Goal: Task Accomplishment & Management: Complete application form

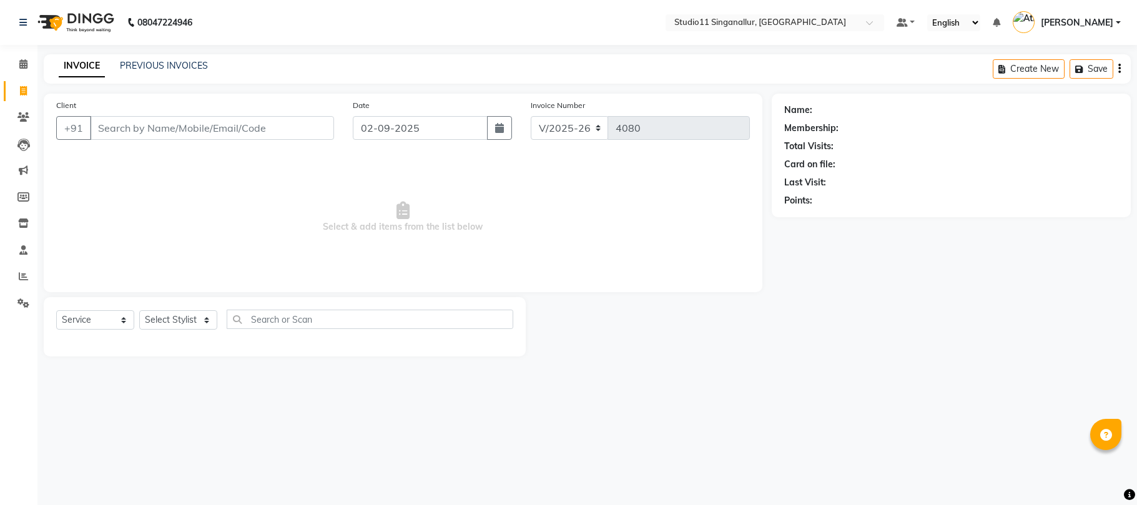
select select "6616"
select select "service"
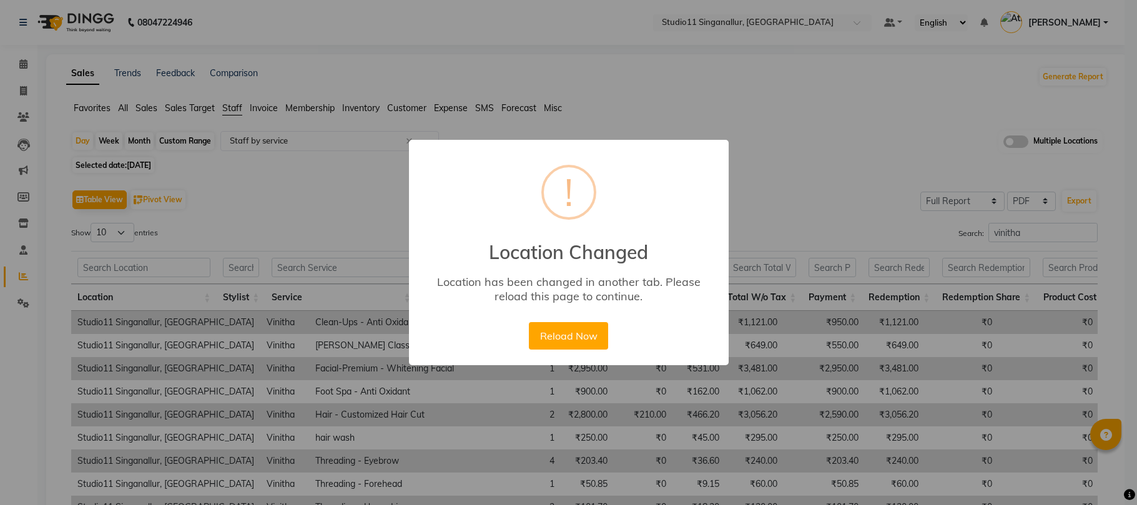
select select "full_report"
select select "pdf"
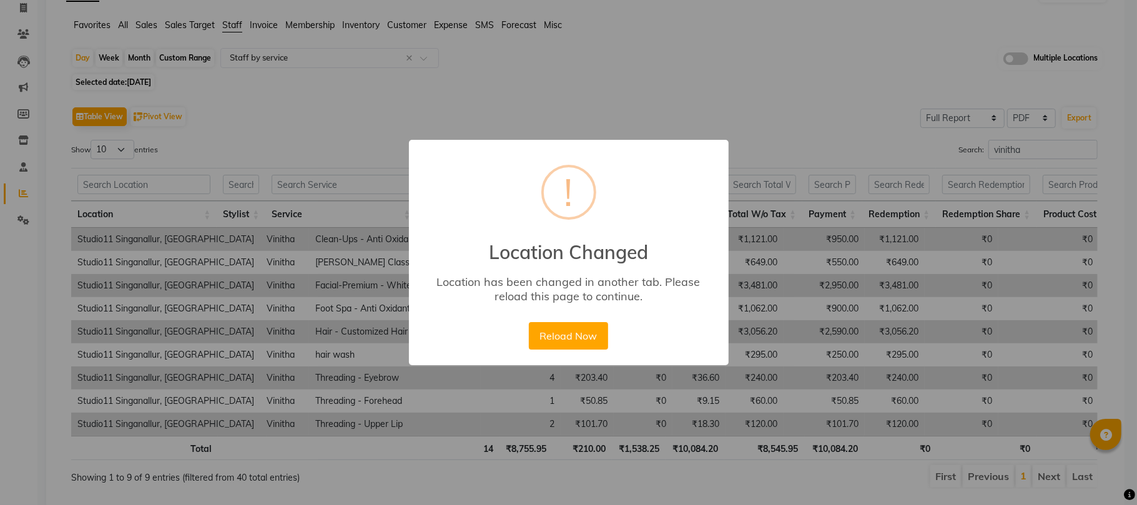
click at [695, 153] on div "× ! Location Changed Location has been changed in another tab. Please reload th…" at bounding box center [569, 252] width 320 height 225
click at [864, 107] on div "× ! Location Changed Location has been changed in another tab. Please reload th…" at bounding box center [568, 252] width 1137 height 505
click at [567, 348] on button "Reload Now" at bounding box center [568, 335] width 79 height 27
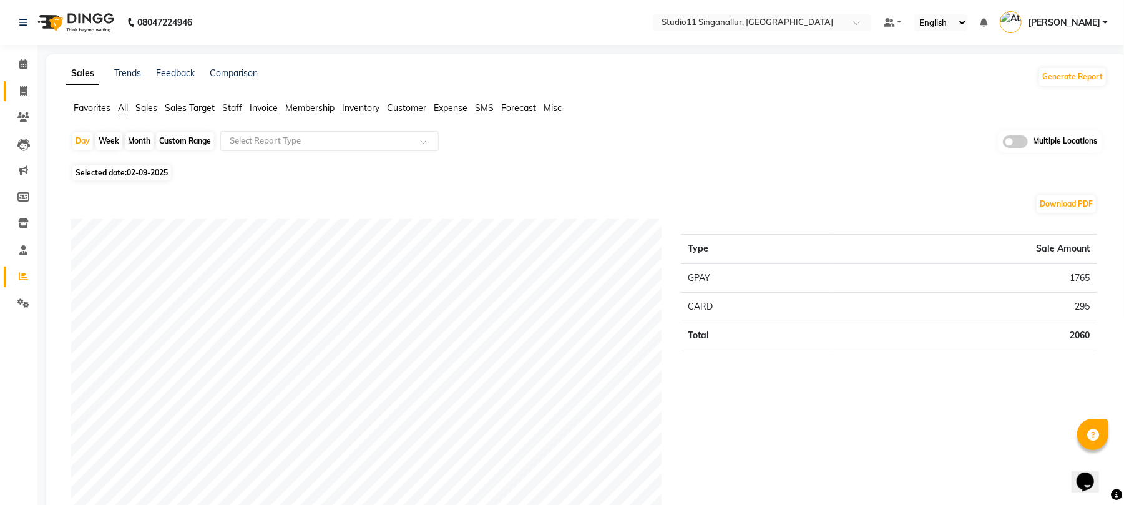
click at [12, 81] on li "Invoice" at bounding box center [18, 91] width 37 height 27
click at [19, 84] on span at bounding box center [23, 91] width 22 height 14
select select "6616"
select select "service"
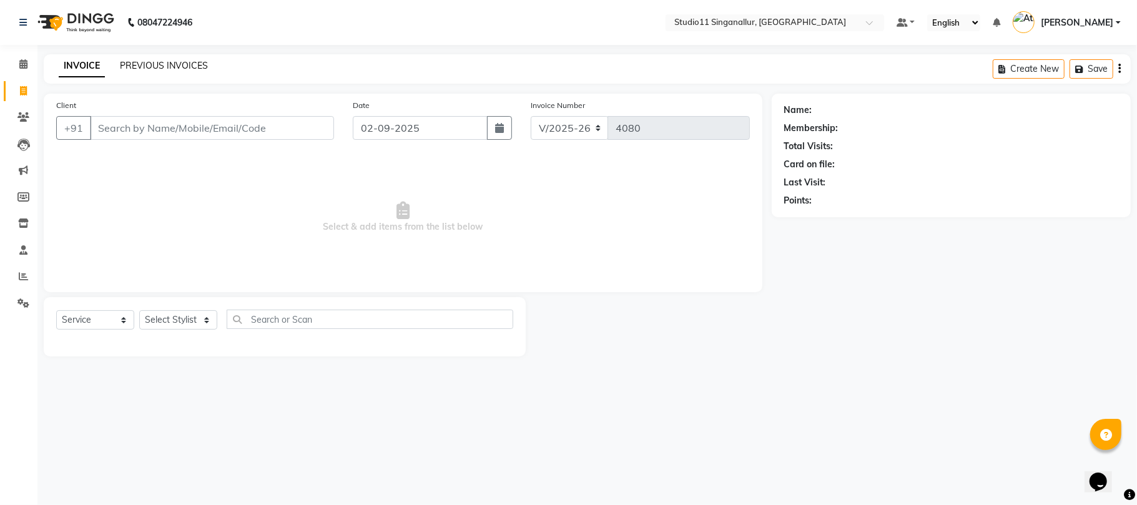
click at [170, 70] on link "PREVIOUS INVOICES" at bounding box center [164, 65] width 88 height 11
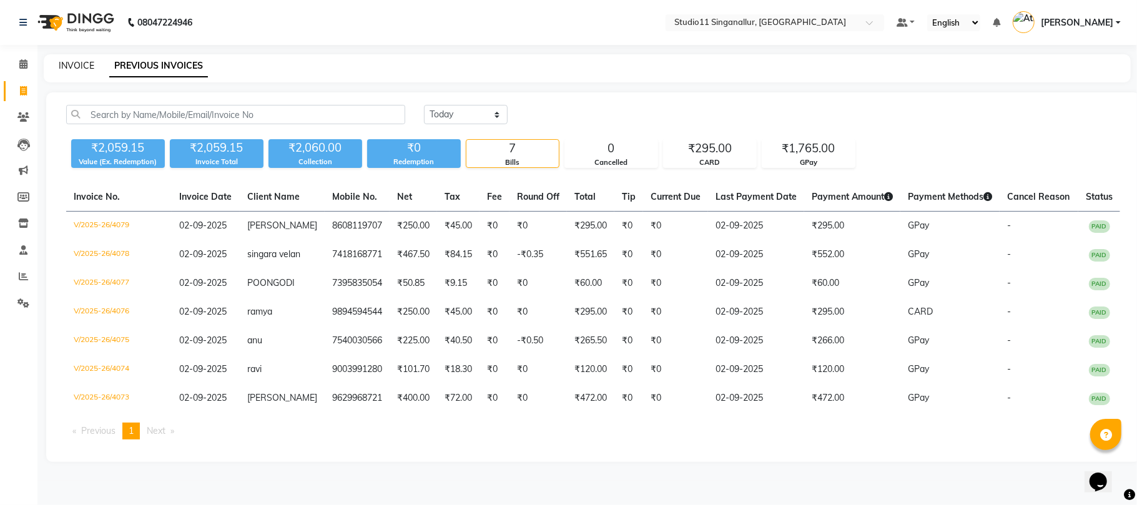
click at [93, 62] on link "INVOICE" at bounding box center [77, 65] width 36 height 11
select select "service"
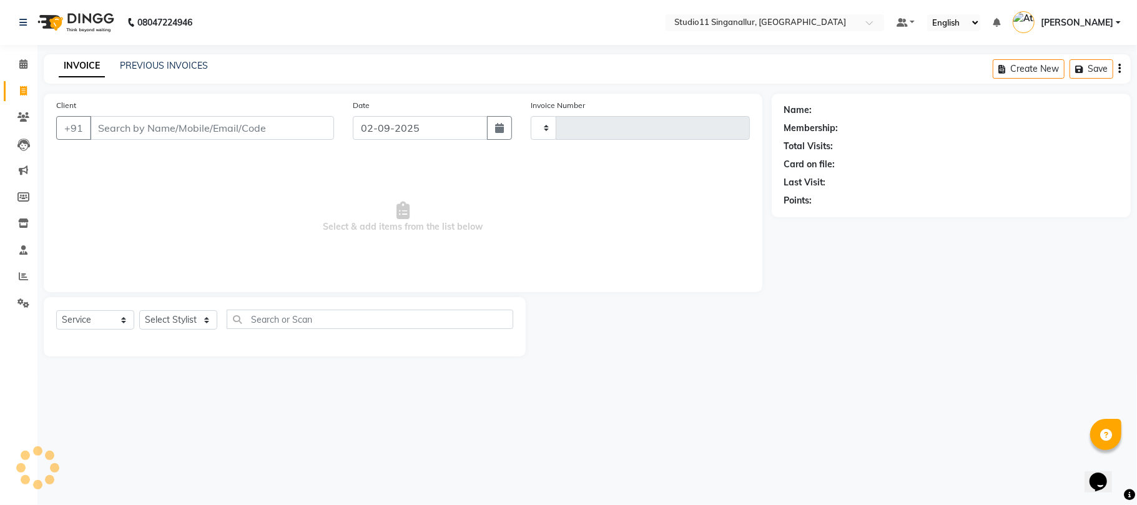
type input "4080"
select select "6616"
click at [188, 55] on div "INVOICE PREVIOUS INVOICES Create New Save" at bounding box center [587, 68] width 1087 height 29
click at [198, 42] on nav "08047224946 Select Location × Studio11 Singanallur, Singanallur Default Panel M…" at bounding box center [568, 22] width 1137 height 45
click at [188, 62] on link "PREVIOUS INVOICES" at bounding box center [164, 65] width 88 height 11
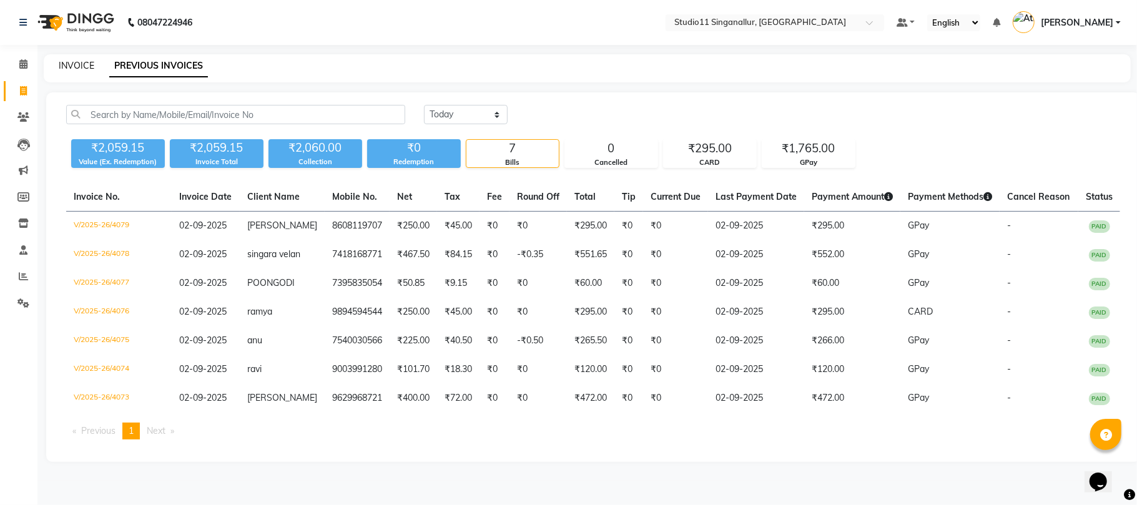
click at [71, 61] on link "INVOICE" at bounding box center [77, 65] width 36 height 11
select select "service"
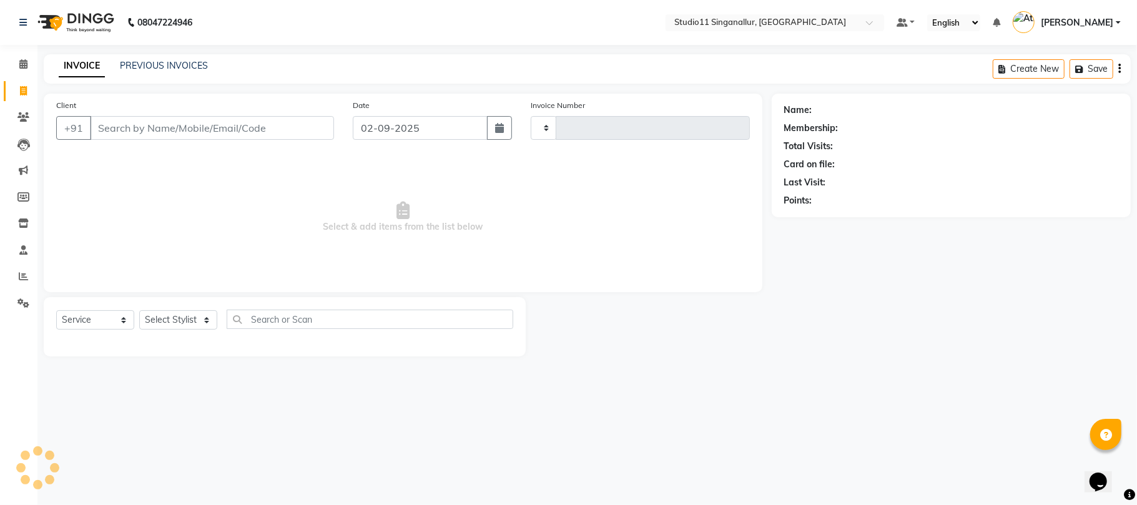
type input "4080"
select select "6616"
click at [183, 316] on select "Select Stylist" at bounding box center [178, 319] width 78 height 19
click at [139, 310] on select "Select Stylist" at bounding box center [178, 319] width 78 height 19
click at [180, 323] on select "Select Stylist" at bounding box center [178, 319] width 78 height 19
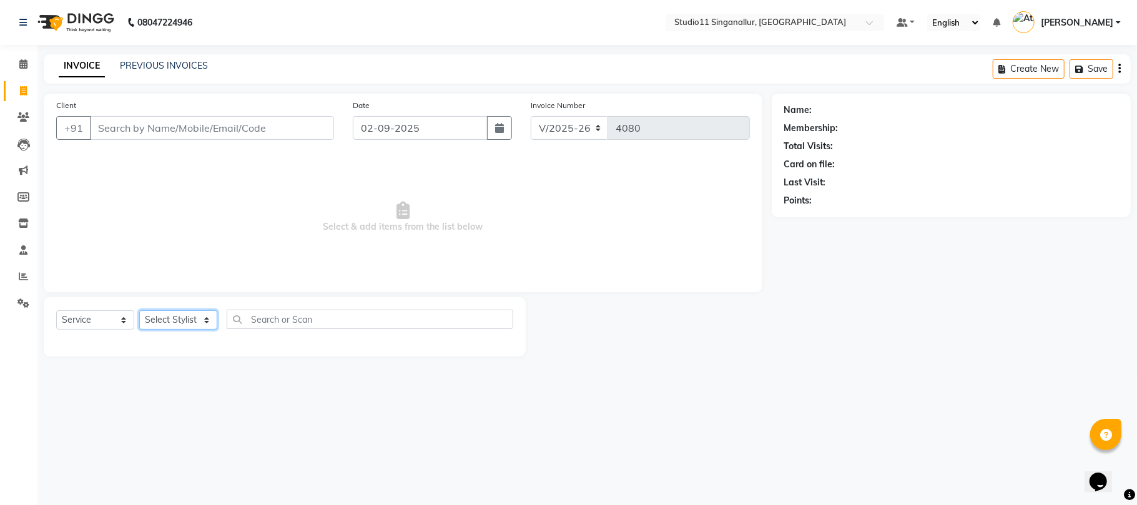
click at [180, 323] on select "Select Stylist" at bounding box center [178, 319] width 78 height 19
click at [180, 323] on select "Select Stylist akbar Athira daniel Divya Haritha kowsalya krithika narmatha pan…" at bounding box center [178, 319] width 78 height 19
select select "51161"
click at [139, 310] on select "Select Stylist akbar Athira daniel Divya Haritha kowsalya krithika narmatha pan…" at bounding box center [178, 319] width 78 height 19
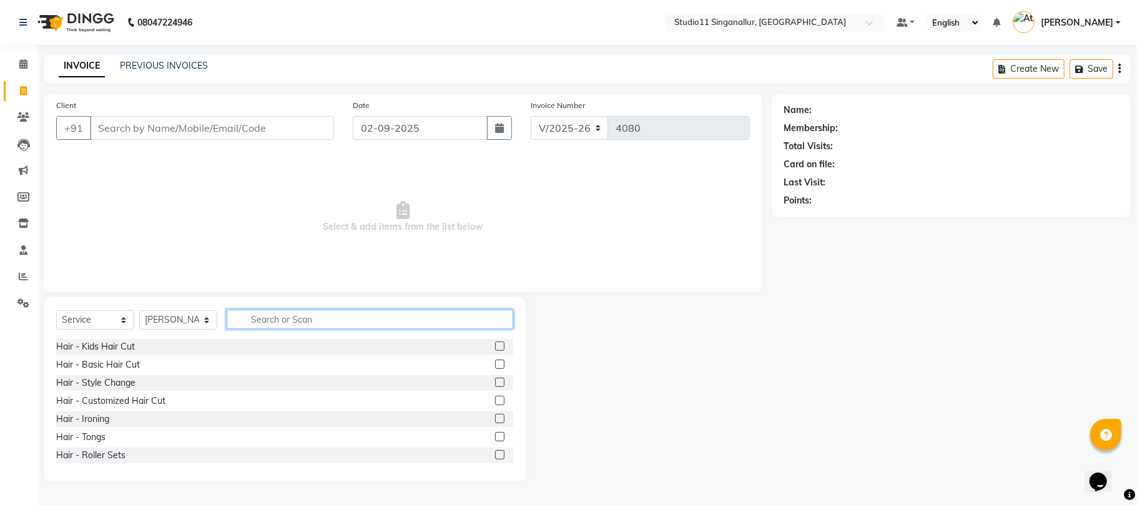
click at [280, 310] on input "text" at bounding box center [370, 319] width 286 height 19
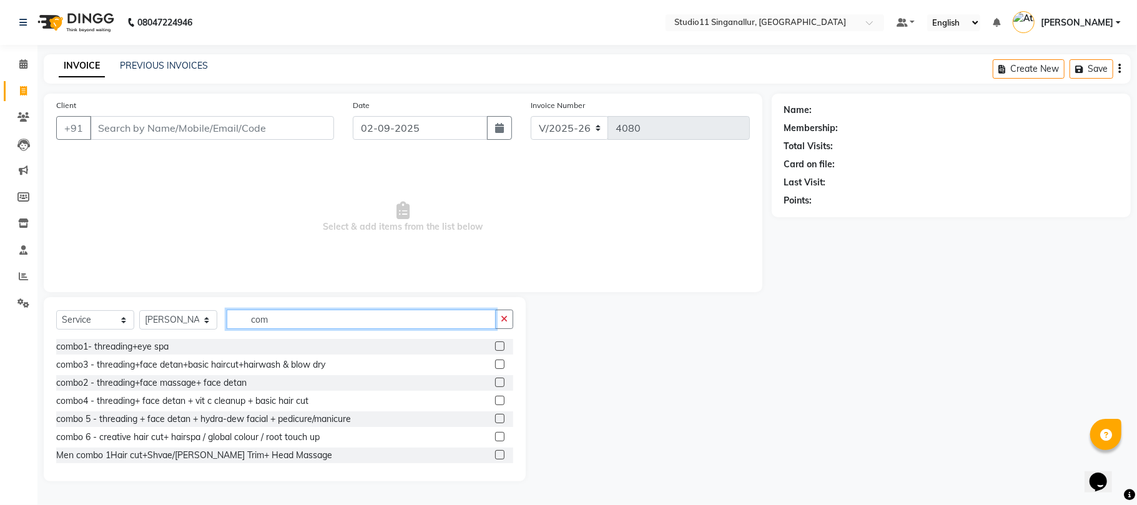
type input "com"
click at [181, 313] on select "Select Stylist akbar Athira daniel Divya Haritha kowsalya krithika narmatha pan…" at bounding box center [178, 319] width 78 height 19
select select "51162"
click at [139, 310] on select "Select Stylist akbar Athira daniel Divya Haritha kowsalya krithika narmatha pan…" at bounding box center [178, 319] width 78 height 19
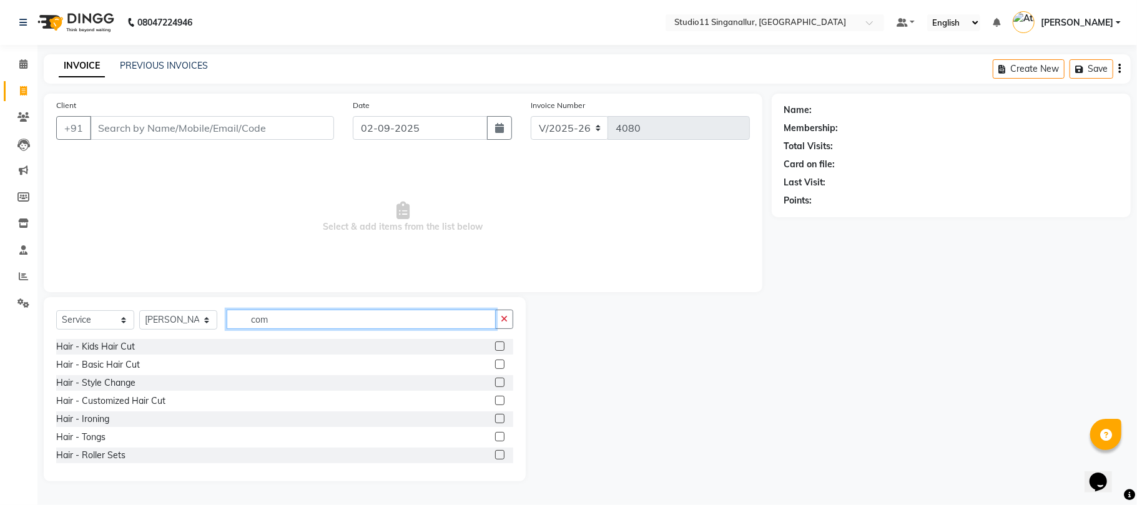
click at [280, 318] on input "com" at bounding box center [361, 319] width 269 height 19
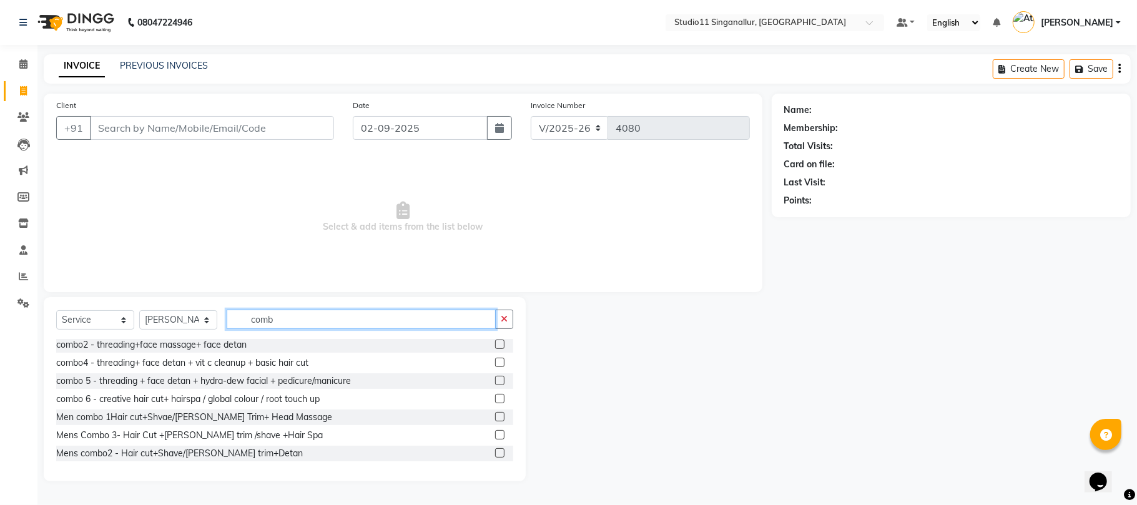
scroll to position [74, 0]
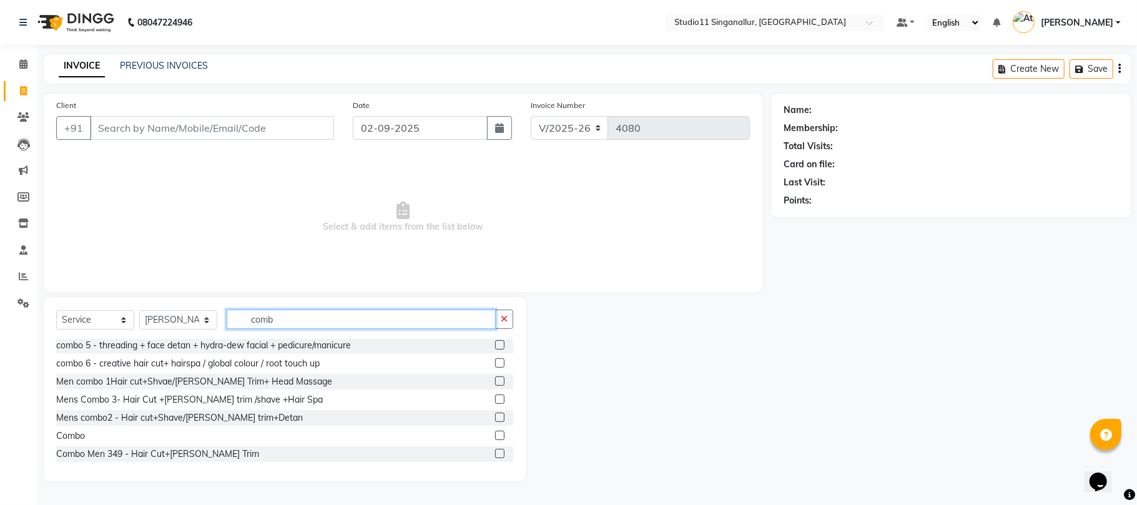
type input "comb"
drag, startPoint x: 485, startPoint y: 436, endPoint x: 481, endPoint y: 423, distance: 13.8
click at [495, 437] on label at bounding box center [499, 435] width 9 height 9
click at [495, 437] on input "checkbox" at bounding box center [499, 436] width 8 height 8
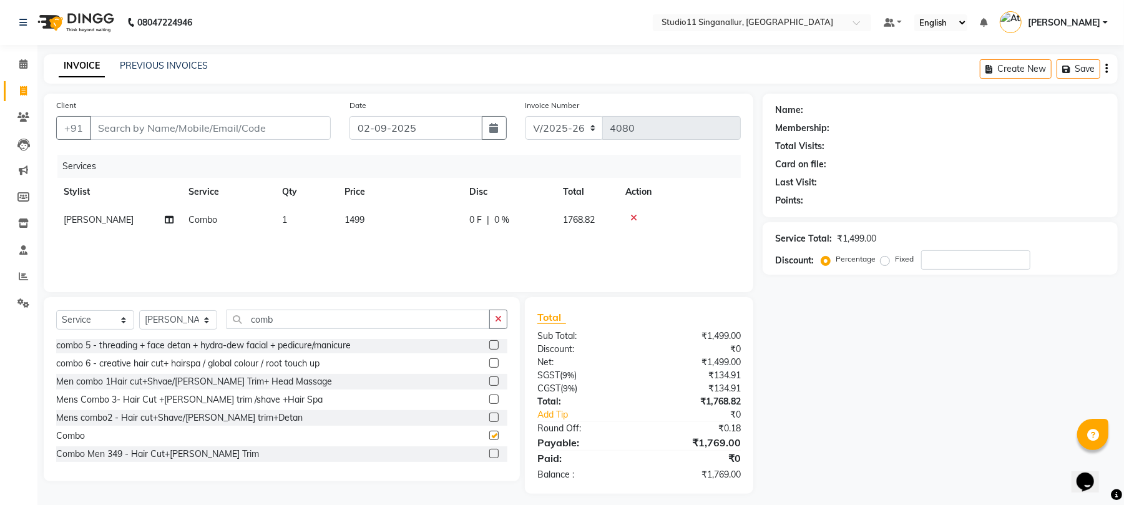
checkbox input "false"
click at [362, 216] on span "1499" at bounding box center [355, 219] width 20 height 11
select select "51162"
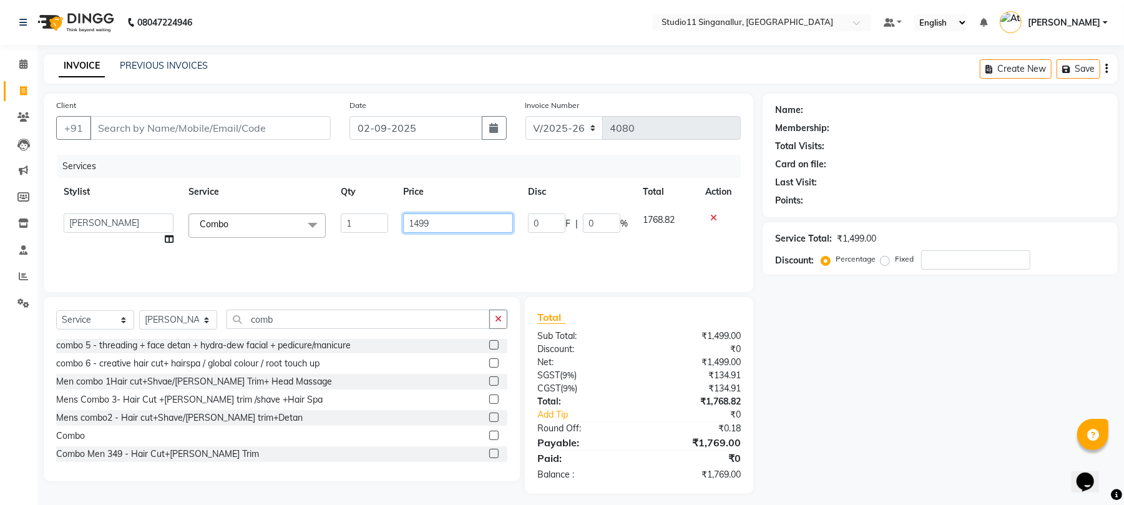
click at [421, 220] on input "1499" at bounding box center [458, 222] width 110 height 19
type input "2999"
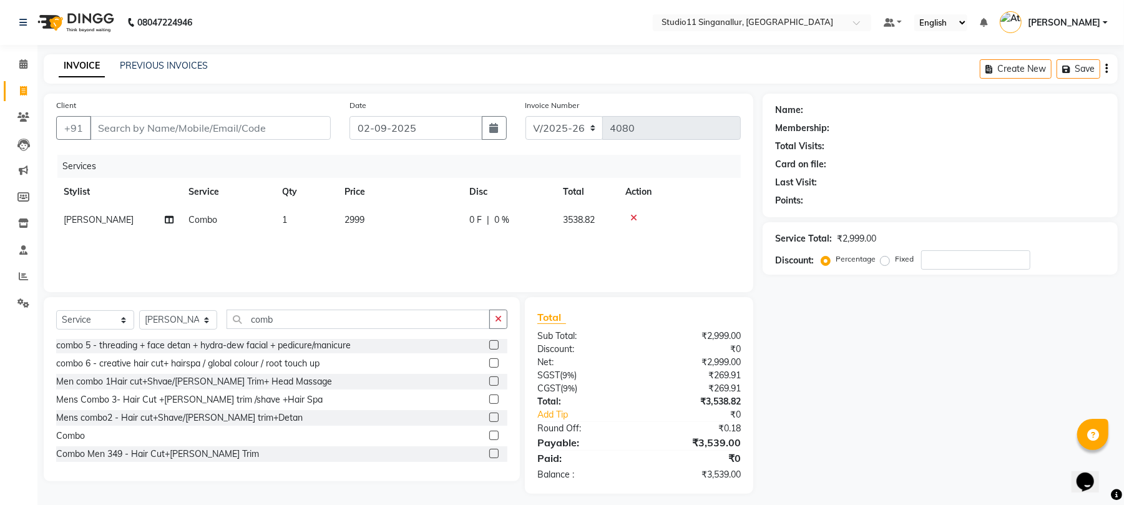
click at [421, 240] on div "Services Stylist Service Qty Price Disc Total Action kowsalya Combo 1 2999 0 F …" at bounding box center [398, 217] width 685 height 125
click at [122, 124] on input "Client" at bounding box center [210, 128] width 241 height 24
type input "9"
type input "0"
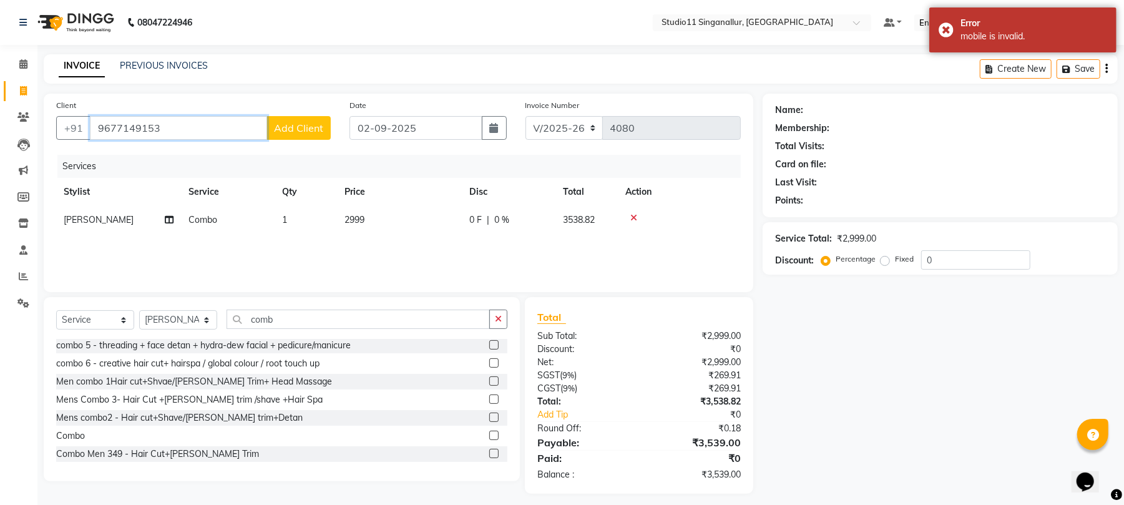
type input "9677149153"
click at [303, 122] on span "Add Client" at bounding box center [298, 128] width 49 height 12
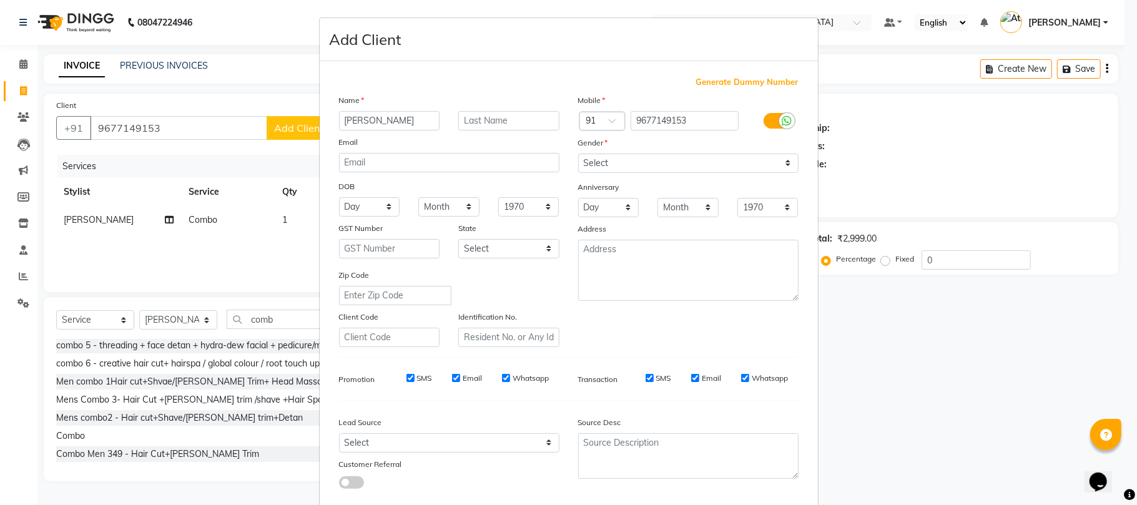
type input "tamizharasi"
click at [650, 159] on select "Select Male Female Other Prefer Not To Say" at bounding box center [688, 163] width 220 height 19
select select "female"
click at [578, 154] on select "Select Male Female Other Prefer Not To Say" at bounding box center [688, 163] width 220 height 19
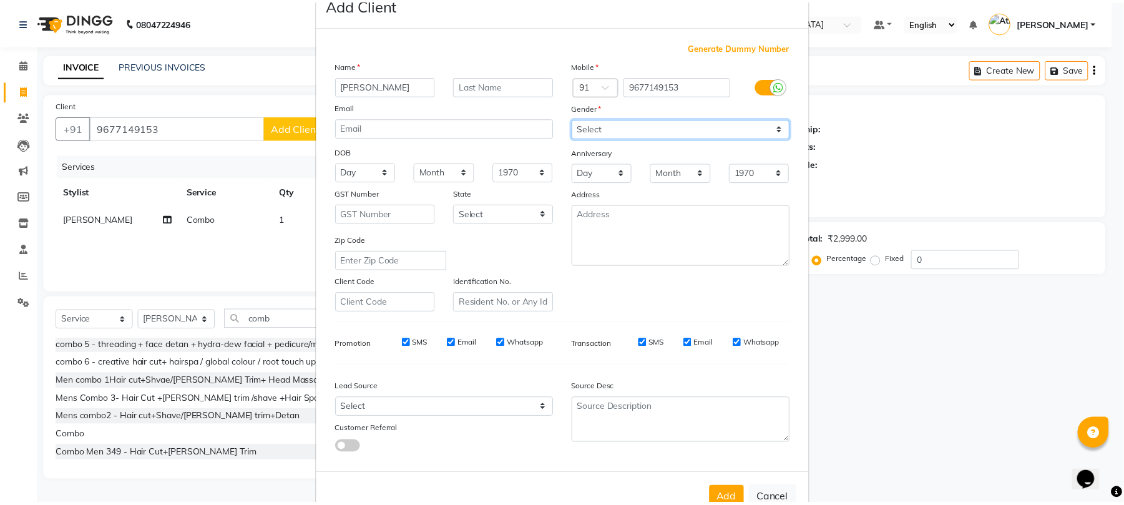
scroll to position [68, 0]
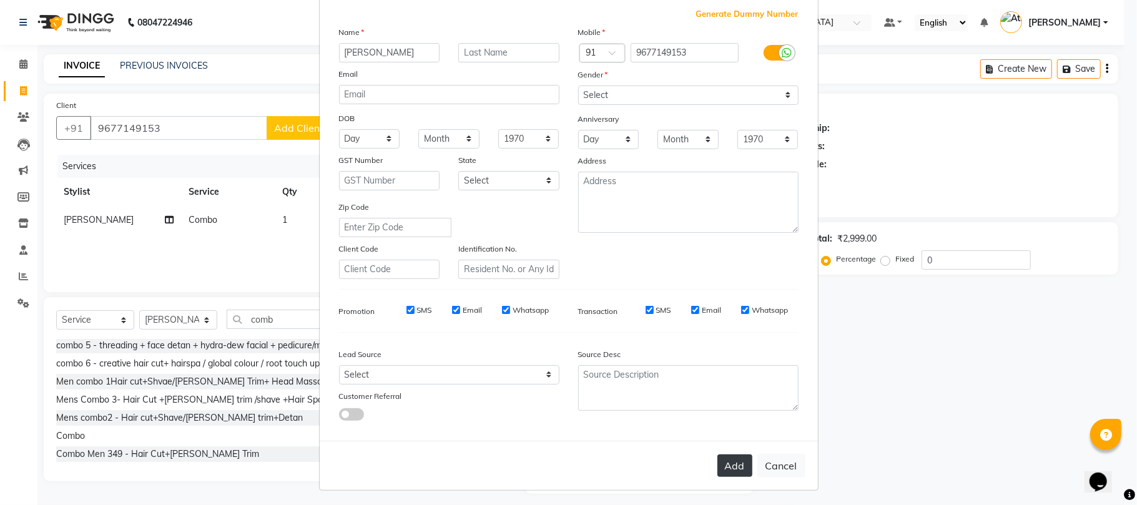
click at [725, 465] on button "Add" at bounding box center [734, 465] width 35 height 22
select select
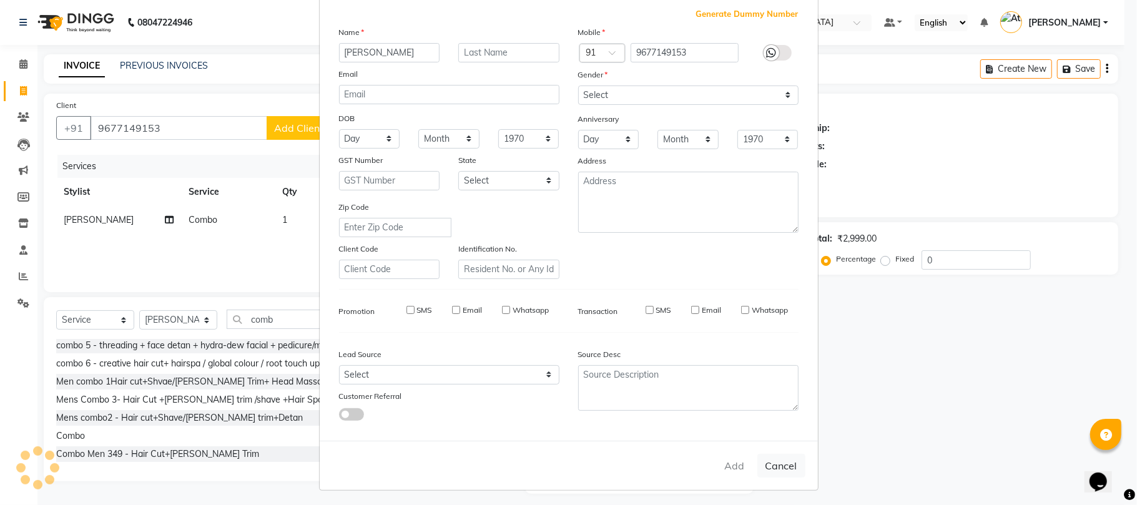
select select
checkbox input "false"
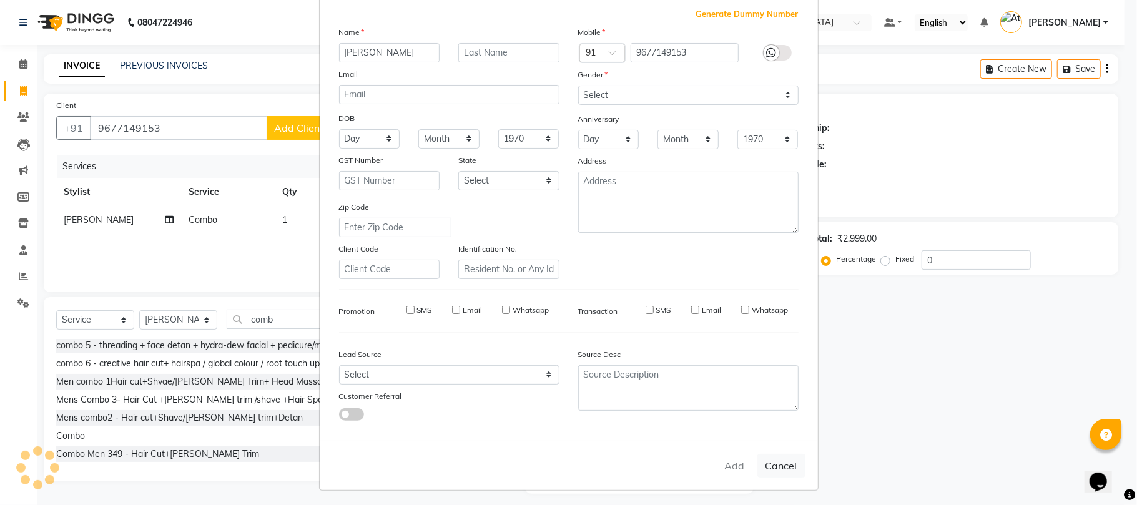
checkbox input "false"
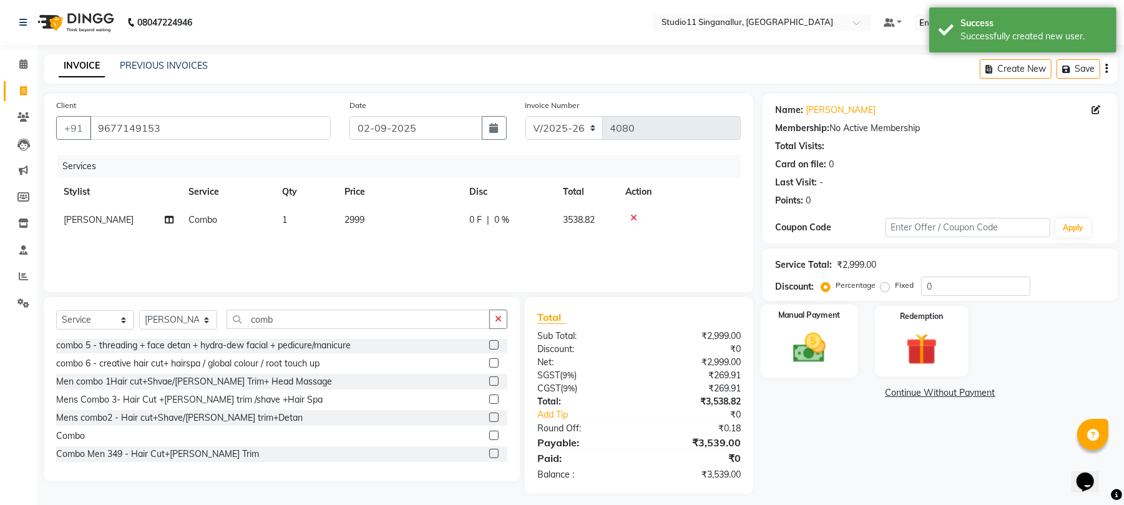
click at [805, 347] on img at bounding box center [810, 348] width 54 height 38
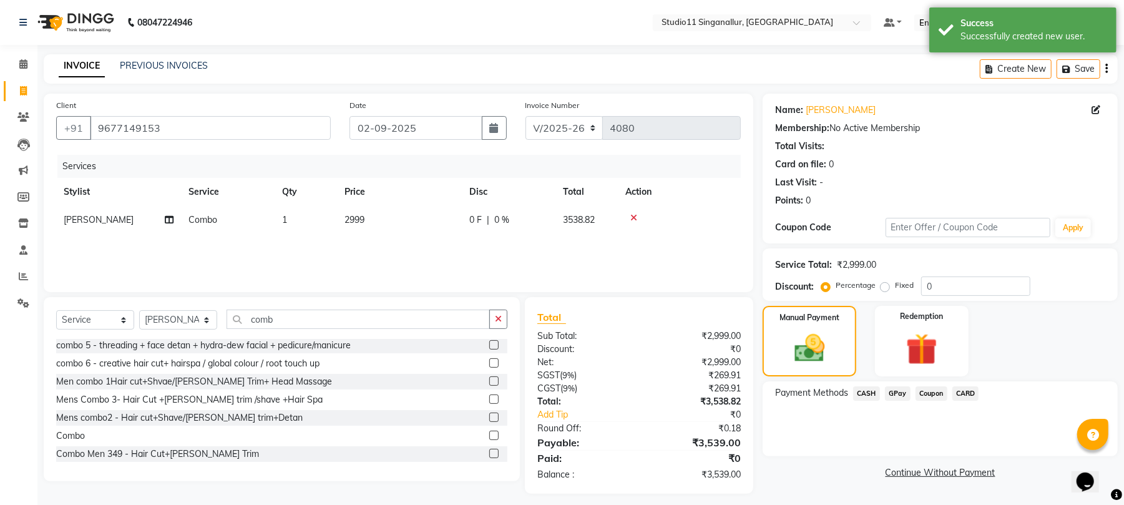
click at [979, 386] on div "CARD" at bounding box center [963, 394] width 32 height 17
click at [966, 393] on span "CARD" at bounding box center [965, 393] width 27 height 14
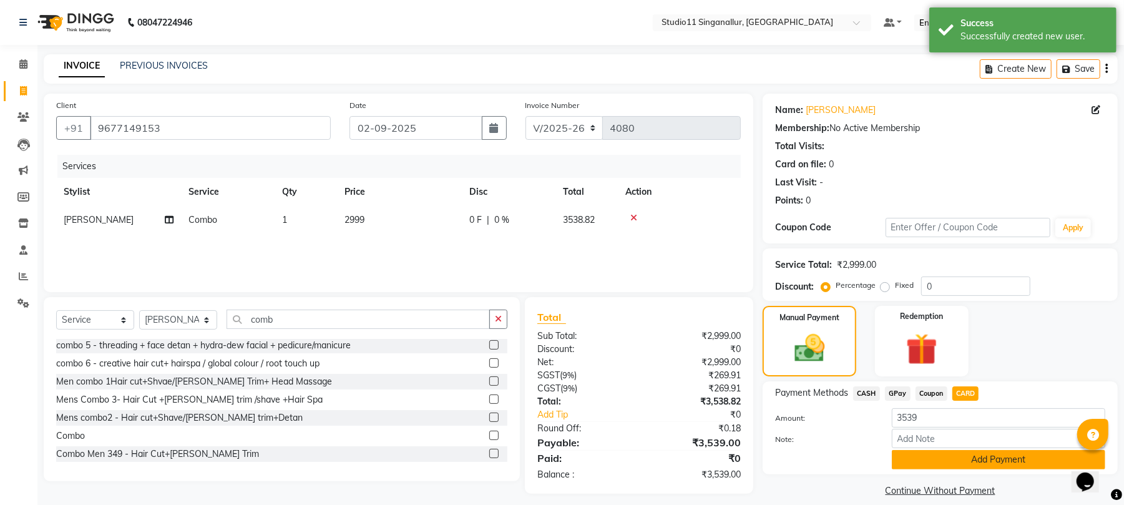
click at [957, 466] on button "Add Payment" at bounding box center [998, 459] width 213 height 19
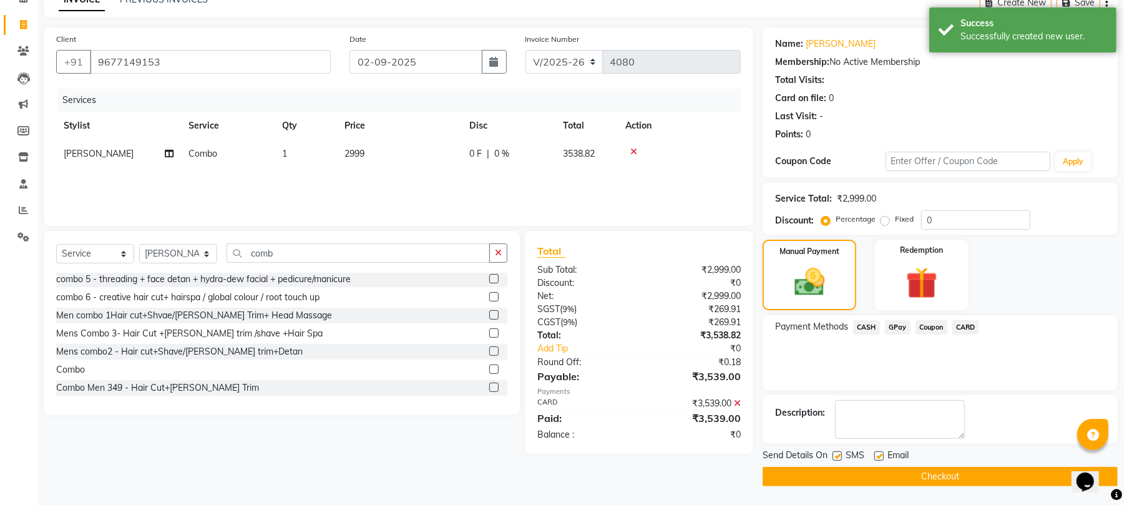
scroll to position [67, 0]
click at [836, 452] on label at bounding box center [837, 455] width 9 height 9
click at [836, 453] on input "checkbox" at bounding box center [837, 457] width 8 height 8
checkbox input "false"
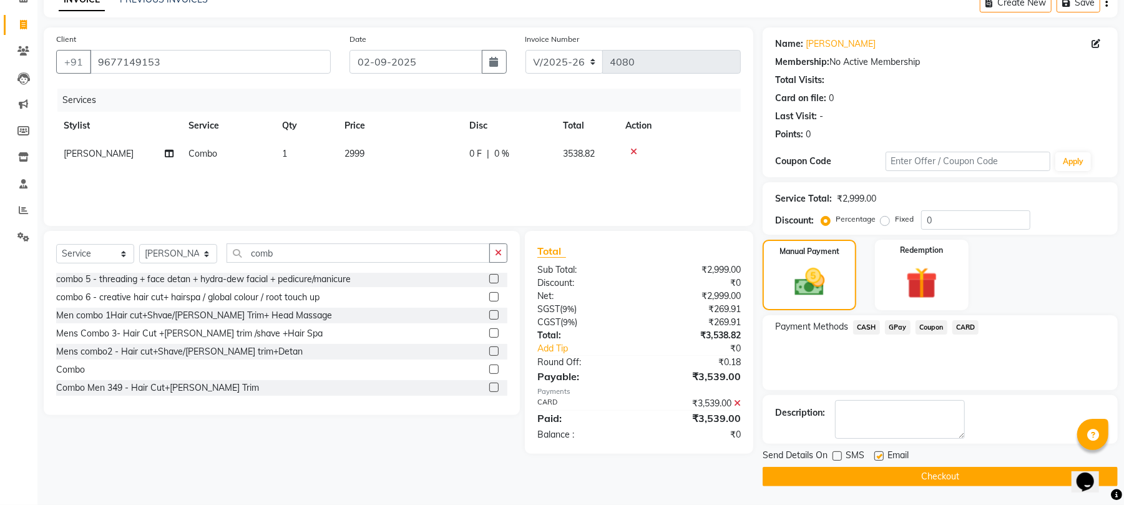
click at [879, 456] on label at bounding box center [878, 455] width 9 height 9
click at [879, 456] on input "checkbox" at bounding box center [878, 457] width 8 height 8
checkbox input "false"
click at [866, 485] on button "Checkout" at bounding box center [940, 476] width 355 height 19
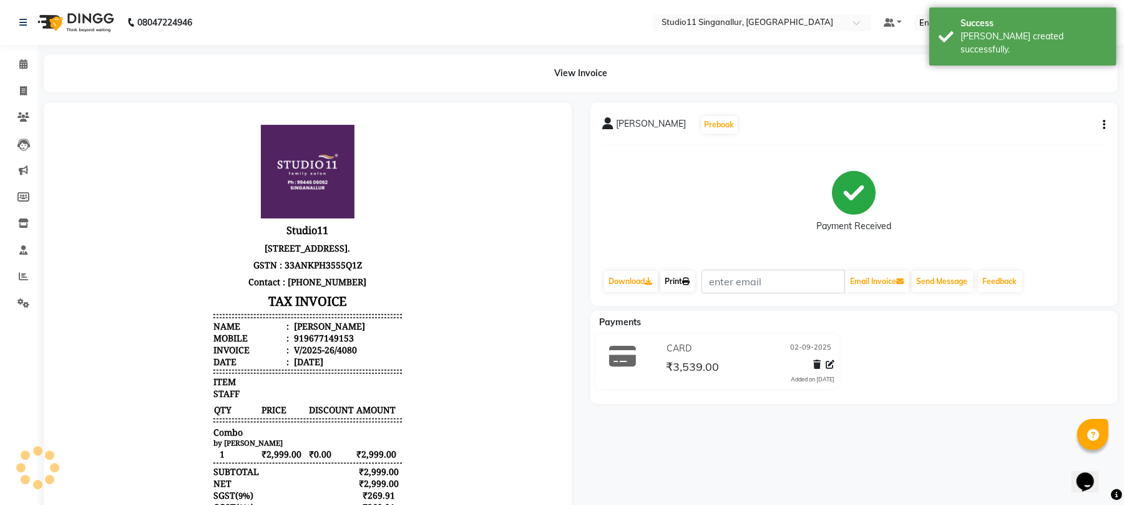
click at [688, 278] on icon at bounding box center [686, 281] width 7 height 7
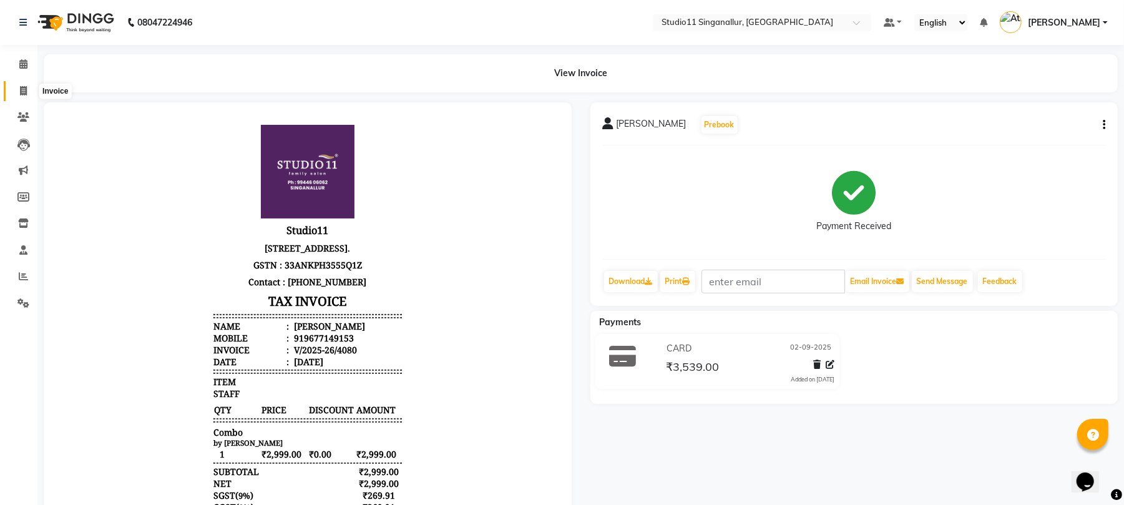
click at [16, 89] on span at bounding box center [23, 91] width 22 height 14
select select "6616"
select select "service"
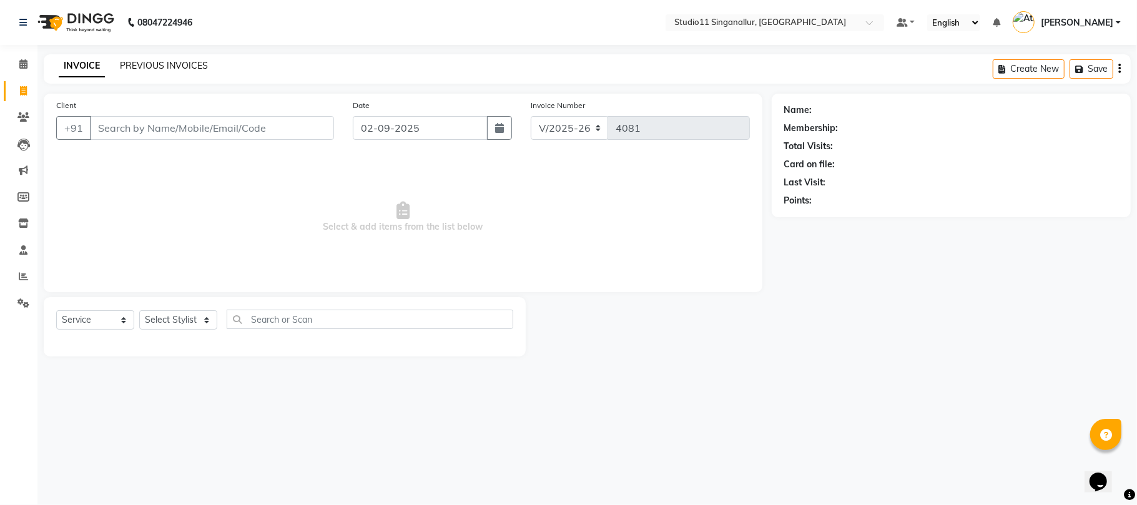
click at [181, 65] on link "PREVIOUS INVOICES" at bounding box center [164, 65] width 88 height 11
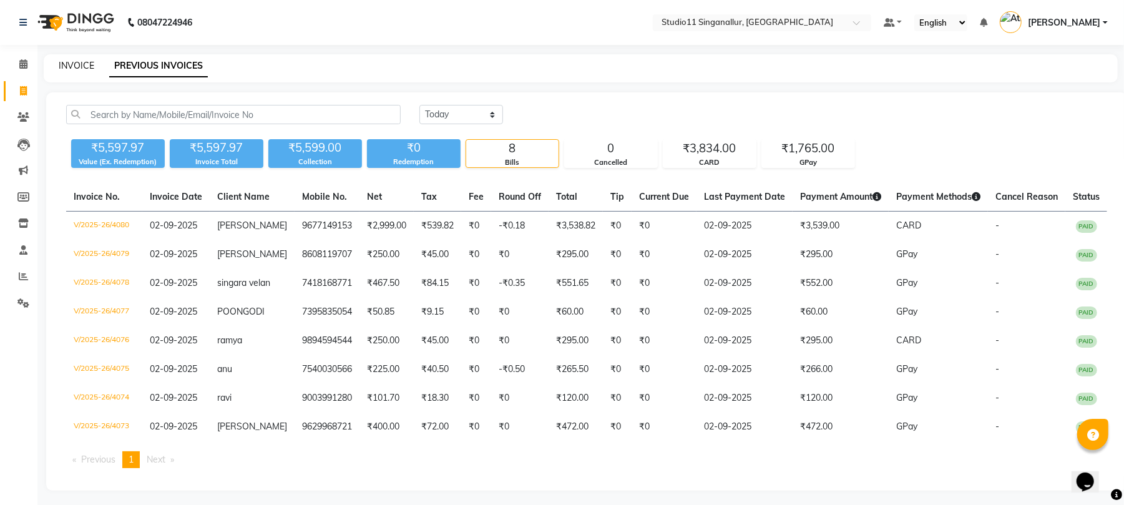
click at [66, 65] on link "INVOICE" at bounding box center [77, 65] width 36 height 11
select select "service"
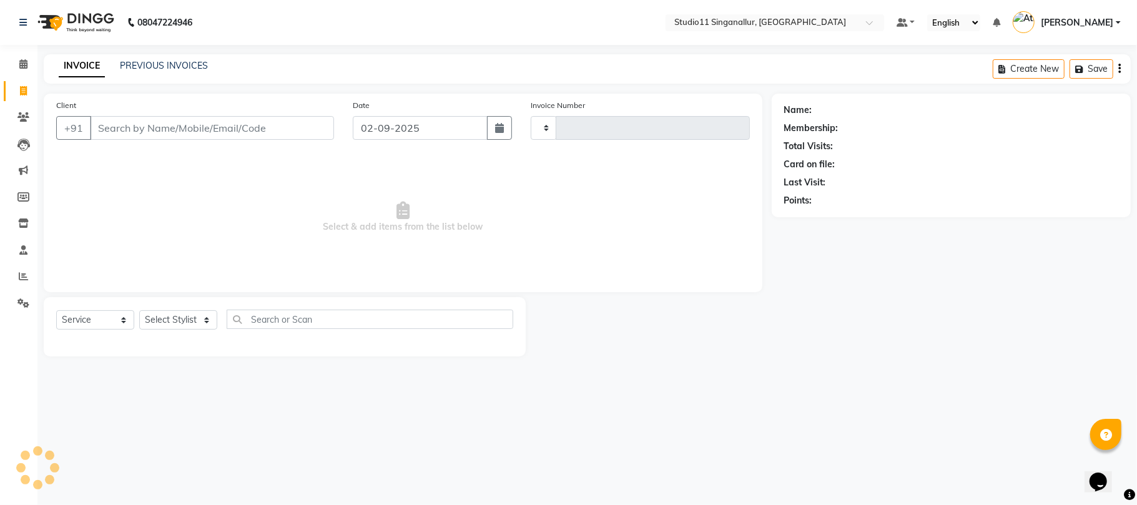
type input "4081"
select select "6616"
click at [177, 318] on select "Select Stylist akbar Athira daniel Divya Haritha kowsalya krithika narmatha pan…" at bounding box center [178, 319] width 78 height 19
select select "75527"
click at [139, 310] on select "Select Stylist akbar Athira daniel Divya Haritha kowsalya krithika narmatha pan…" at bounding box center [178, 319] width 78 height 19
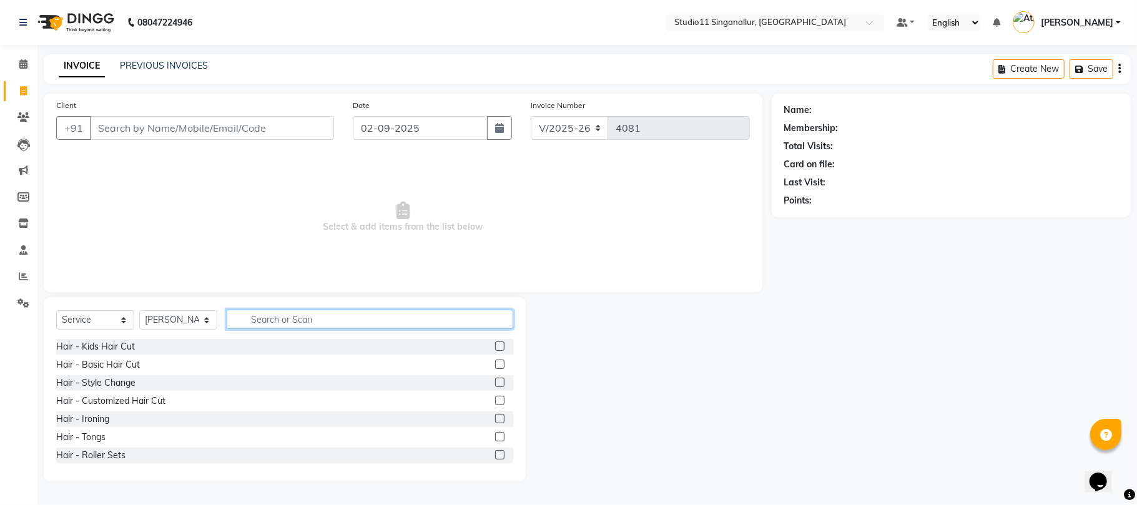
click at [280, 320] on input "text" at bounding box center [370, 319] width 286 height 19
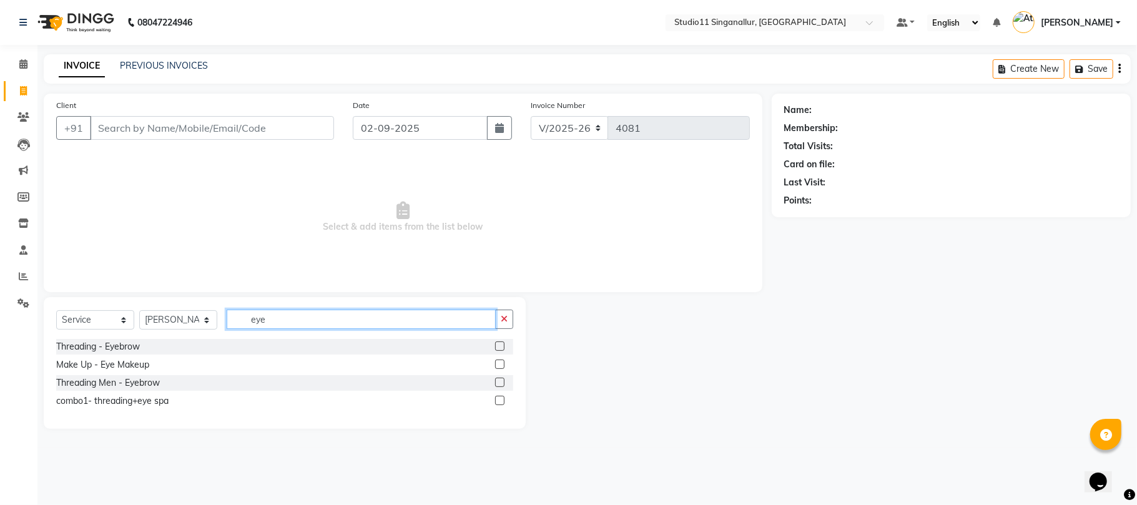
type input "eye"
click at [495, 343] on label at bounding box center [499, 345] width 9 height 9
click at [495, 343] on input "checkbox" at bounding box center [499, 347] width 8 height 8
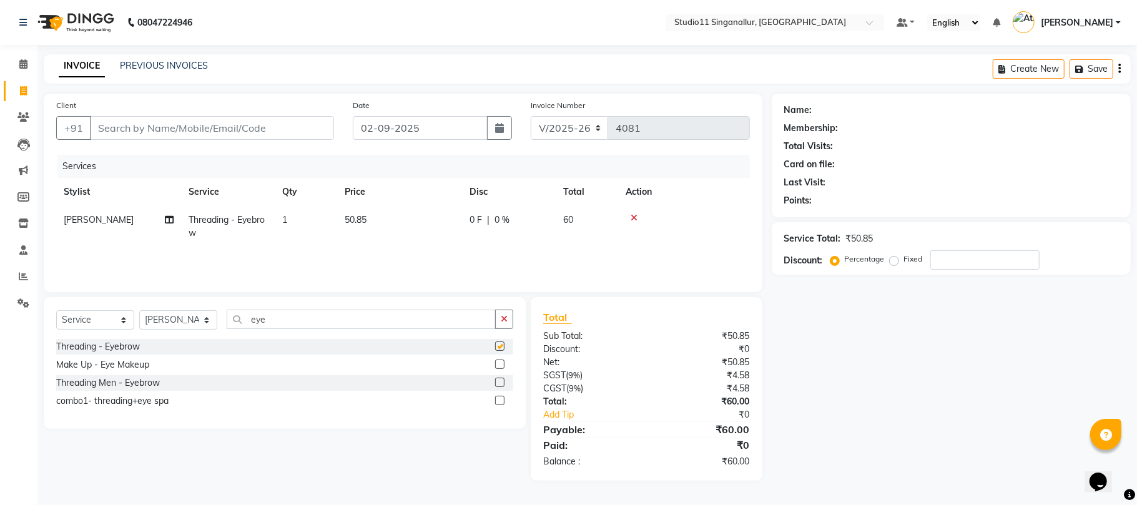
checkbox input "false"
click at [136, 135] on input "Client" at bounding box center [212, 128] width 244 height 24
type input "7"
type input "0"
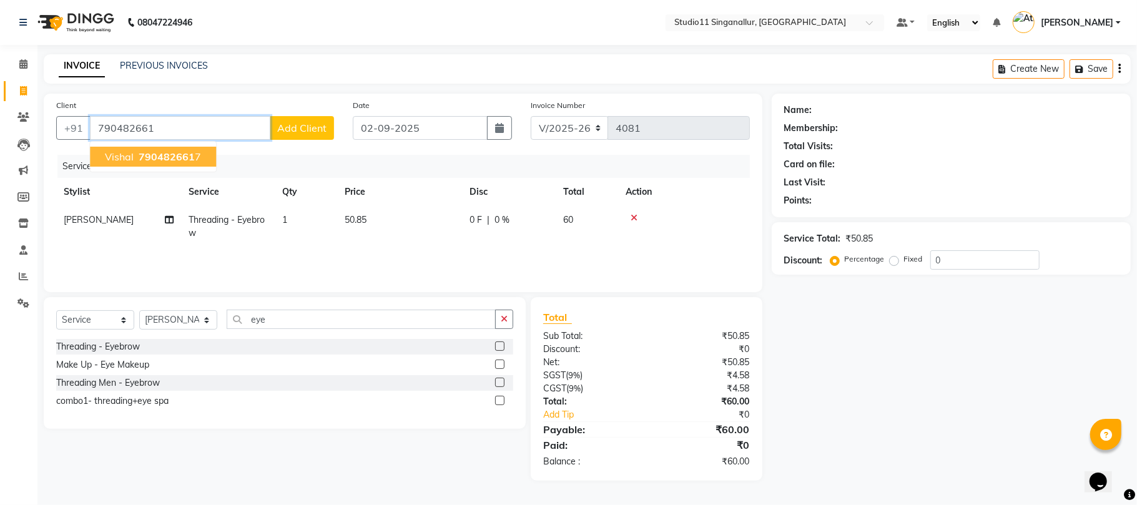
click at [158, 155] on span "790482661" at bounding box center [167, 156] width 56 height 12
type input "7904826617"
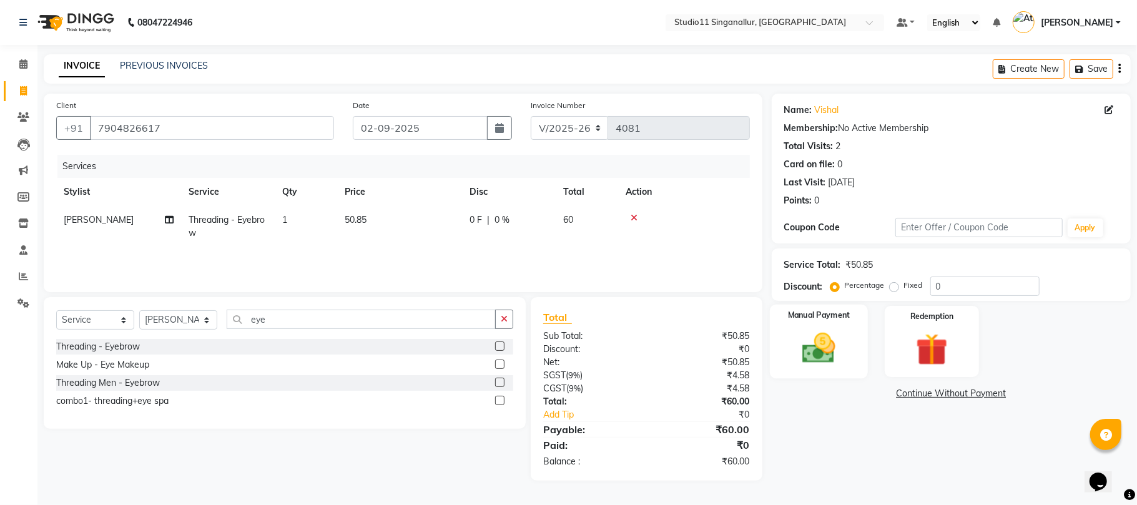
click at [836, 348] on img at bounding box center [818, 348] width 54 height 39
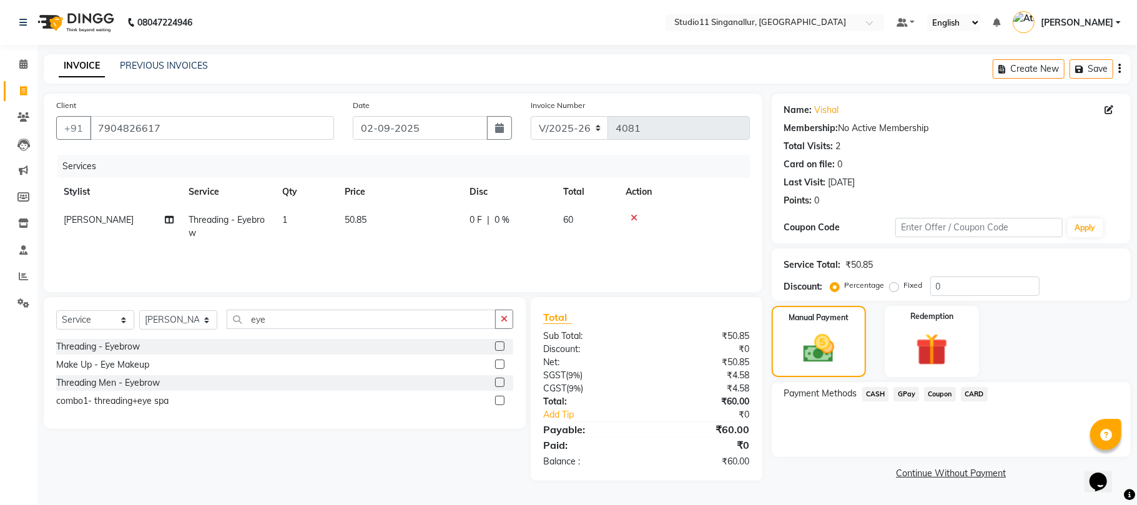
click at [905, 399] on span "GPay" at bounding box center [906, 394] width 26 height 14
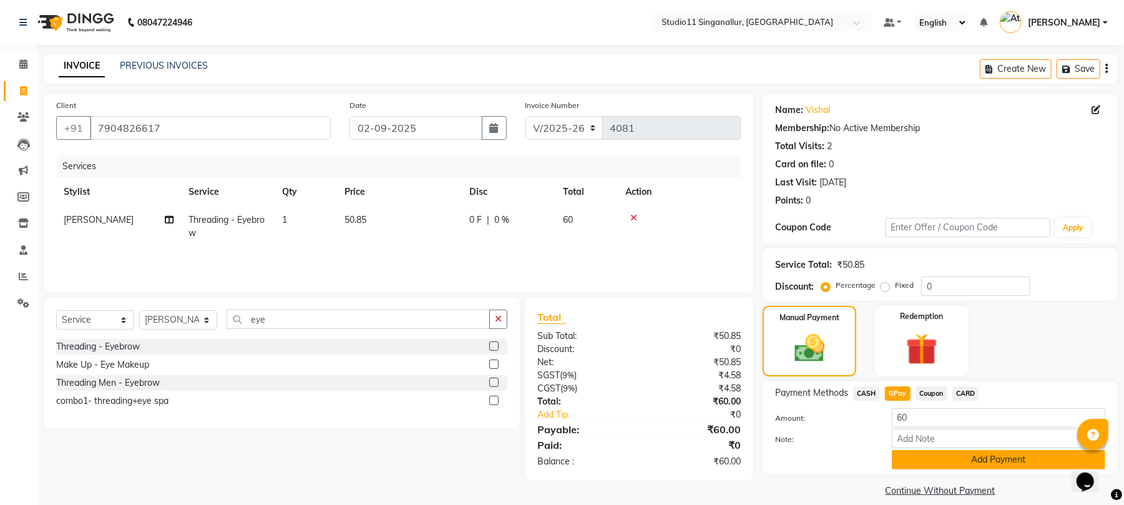
click at [935, 458] on button "Add Payment" at bounding box center [998, 459] width 213 height 19
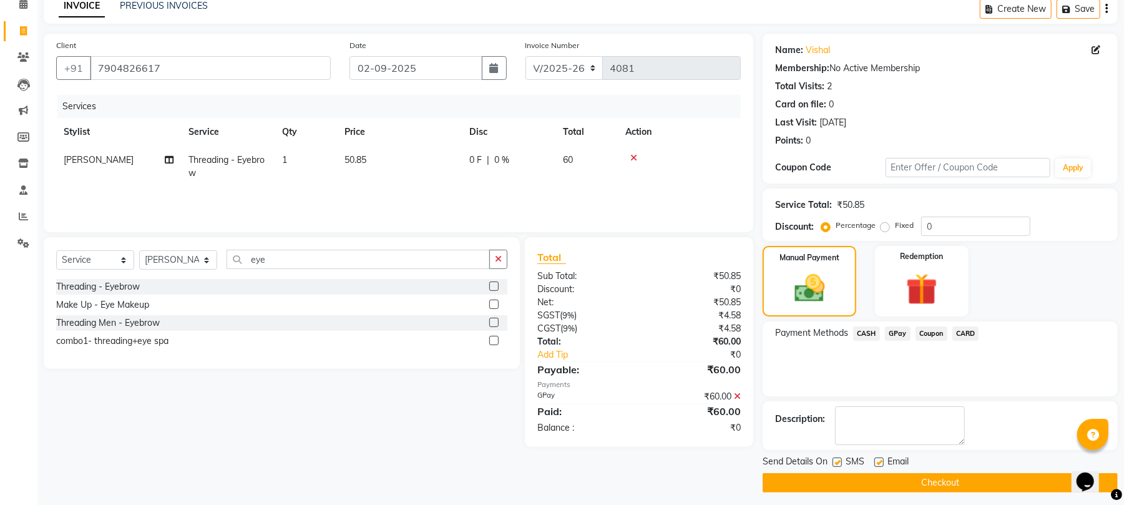
scroll to position [67, 0]
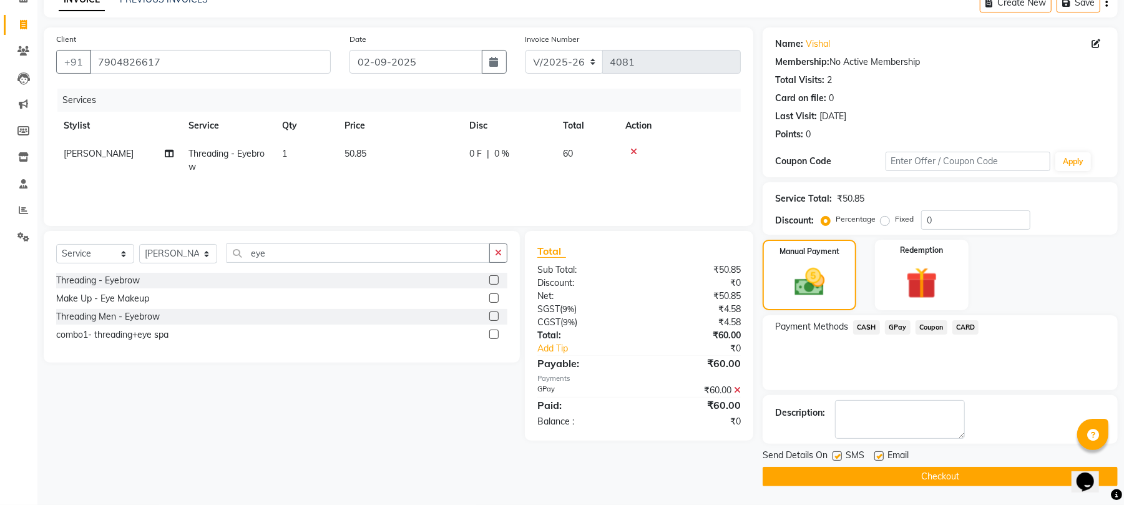
click at [839, 457] on label at bounding box center [837, 455] width 9 height 9
click at [839, 457] on input "checkbox" at bounding box center [837, 457] width 8 height 8
checkbox input "false"
click at [879, 457] on label at bounding box center [878, 455] width 9 height 9
click at [879, 457] on input "checkbox" at bounding box center [878, 457] width 8 height 8
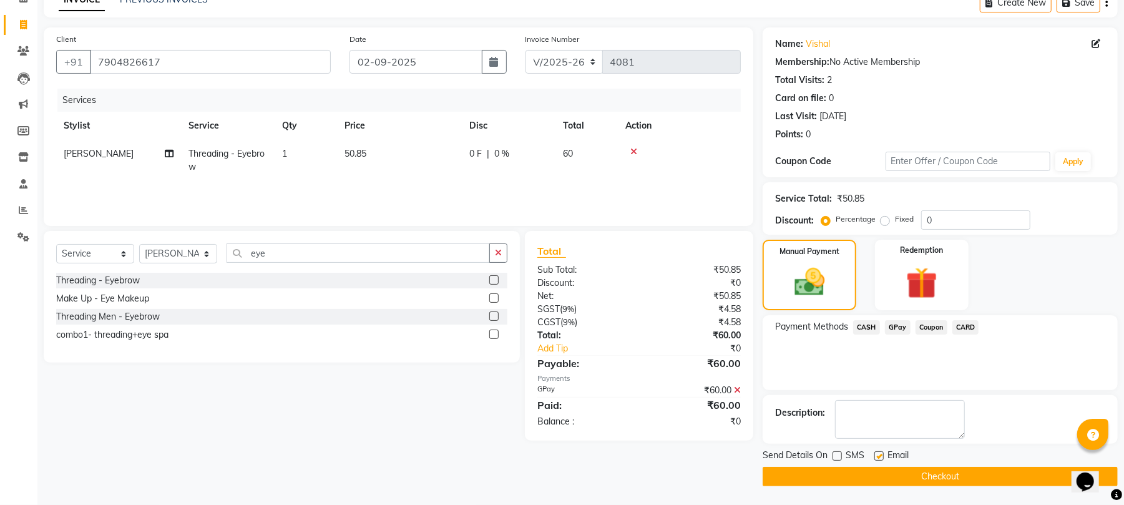
checkbox input "false"
click at [881, 482] on button "Checkout" at bounding box center [940, 476] width 355 height 19
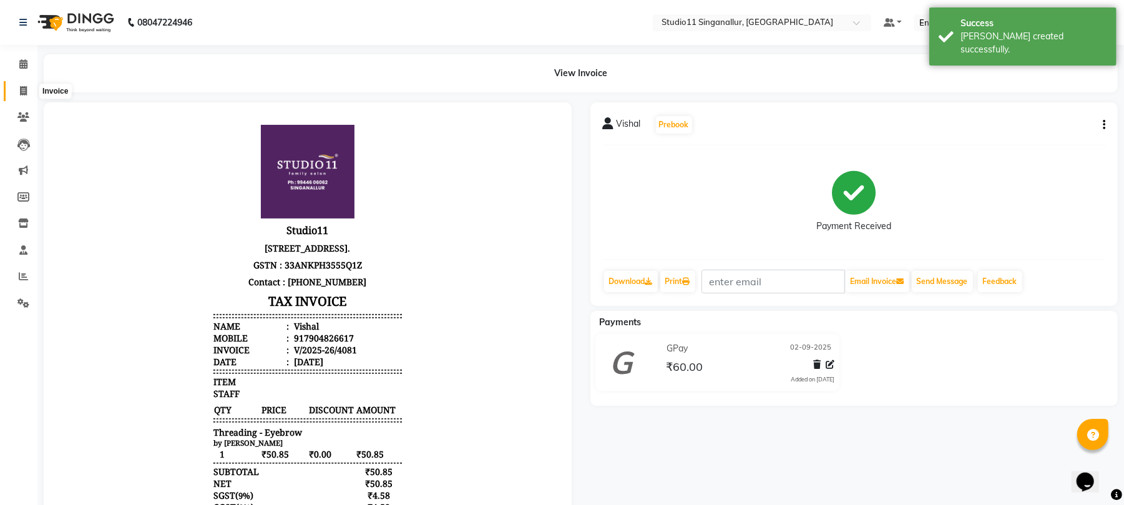
click at [17, 93] on span at bounding box center [23, 91] width 22 height 14
select select "service"
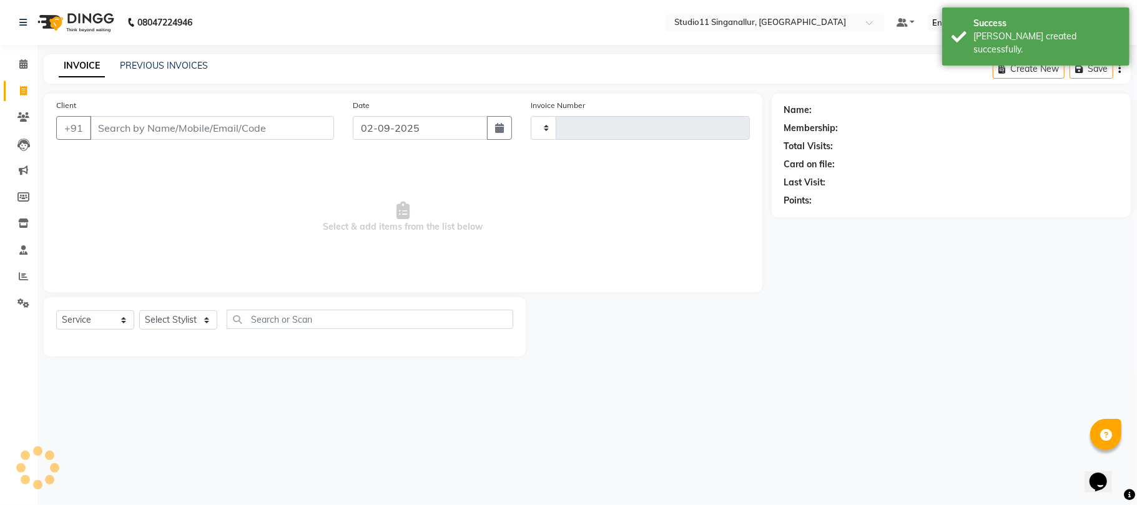
type input "4082"
select select "6616"
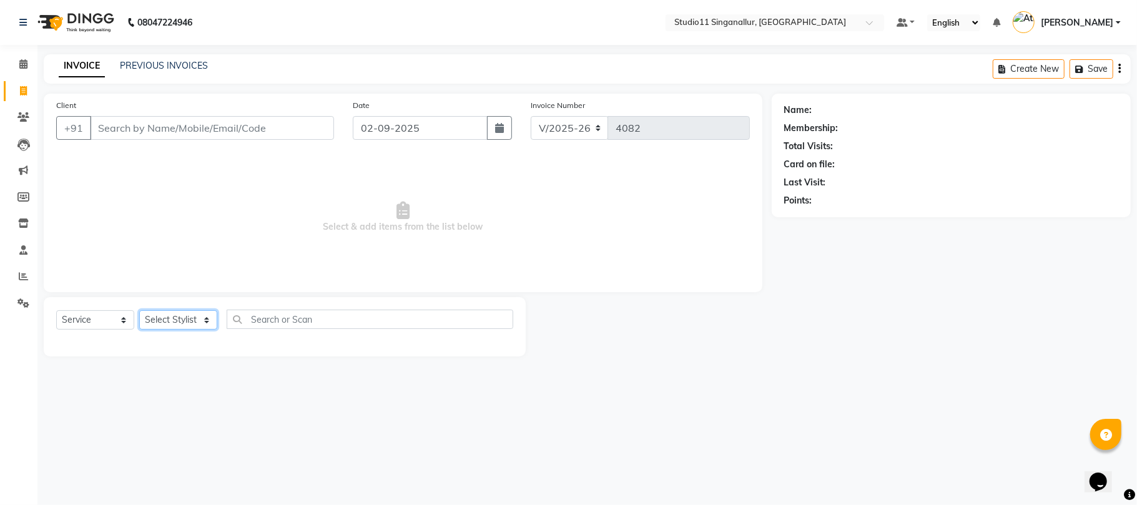
click at [178, 321] on select "Select Stylist akbar Athira daniel Divya Haritha kowsalya krithika narmatha pan…" at bounding box center [178, 319] width 78 height 19
select select "61956"
click at [139, 310] on select "Select Stylist akbar Athira daniel Divya Haritha kowsalya krithika narmatha pan…" at bounding box center [178, 319] width 78 height 19
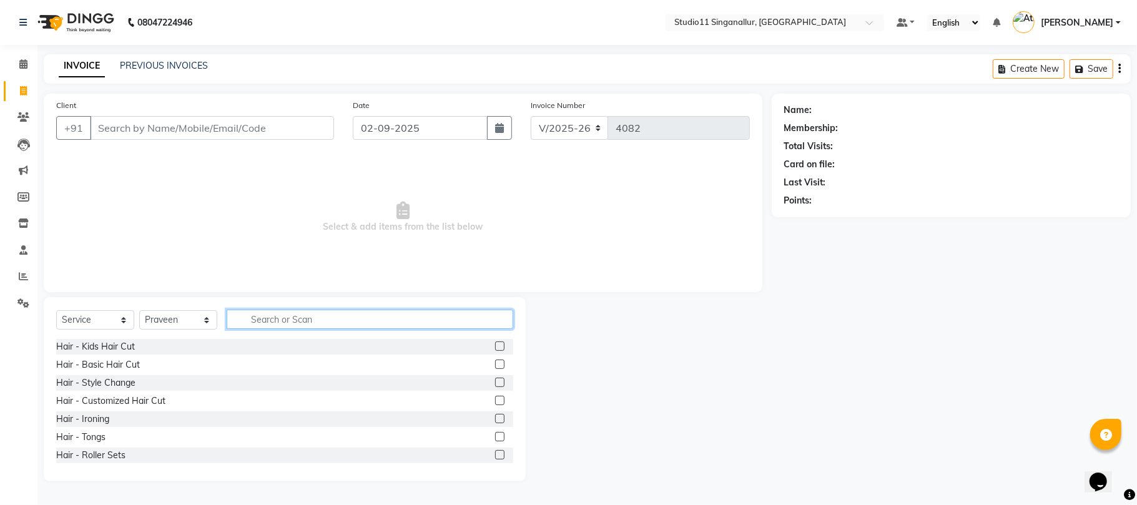
click at [275, 315] on input "text" at bounding box center [370, 319] width 286 height 19
type input "hair cut"
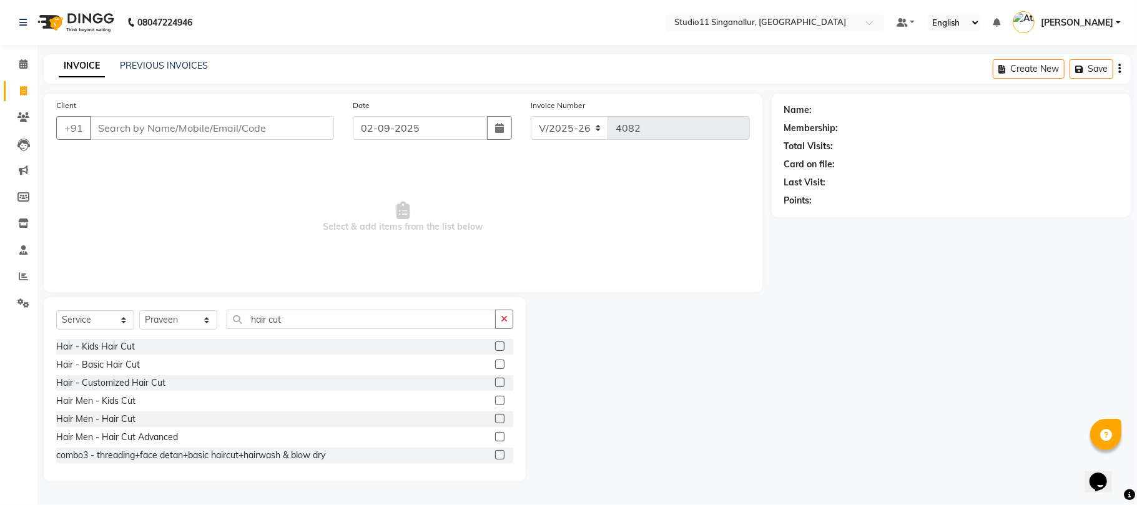
click at [495, 421] on label at bounding box center [499, 418] width 9 height 9
click at [495, 421] on input "checkbox" at bounding box center [499, 419] width 8 height 8
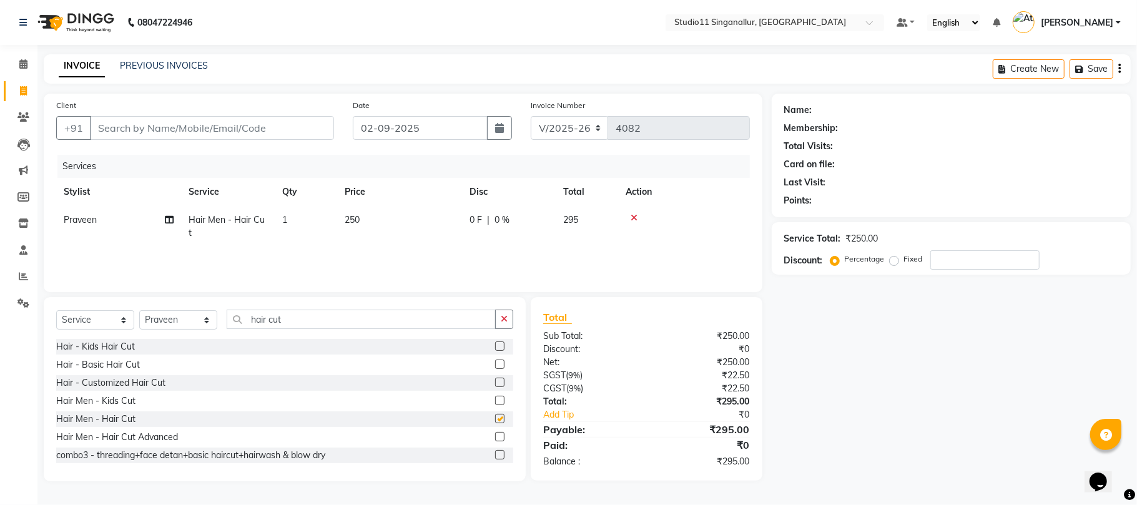
checkbox input "false"
click at [328, 310] on input "hair cut" at bounding box center [361, 319] width 269 height 19
type input "h"
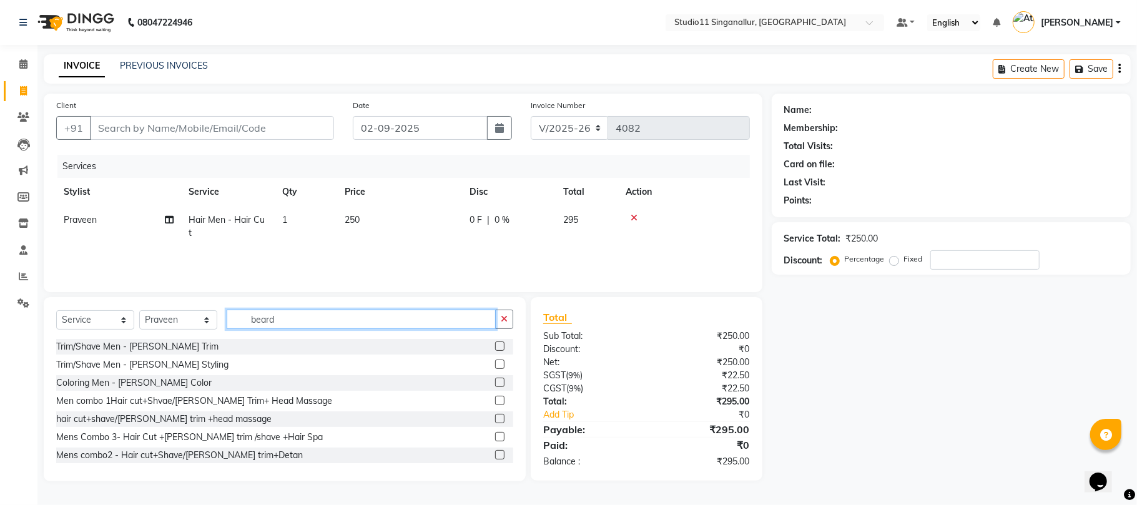
type input "beard"
click at [495, 343] on label at bounding box center [499, 345] width 9 height 9
click at [495, 343] on input "checkbox" at bounding box center [499, 347] width 8 height 8
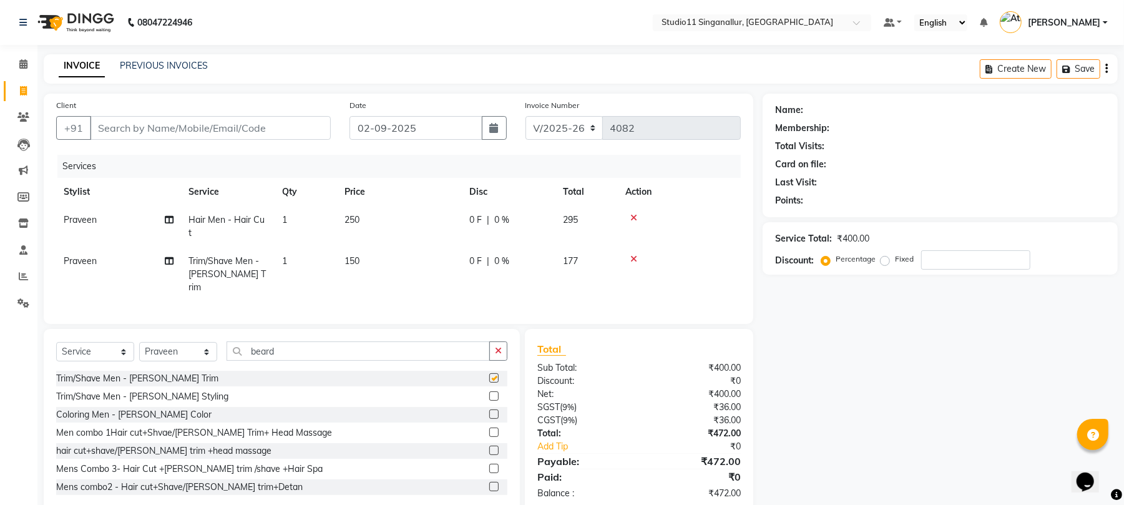
checkbox input "false"
click at [182, 122] on input "Client" at bounding box center [210, 128] width 241 height 24
type input "9"
type input "0"
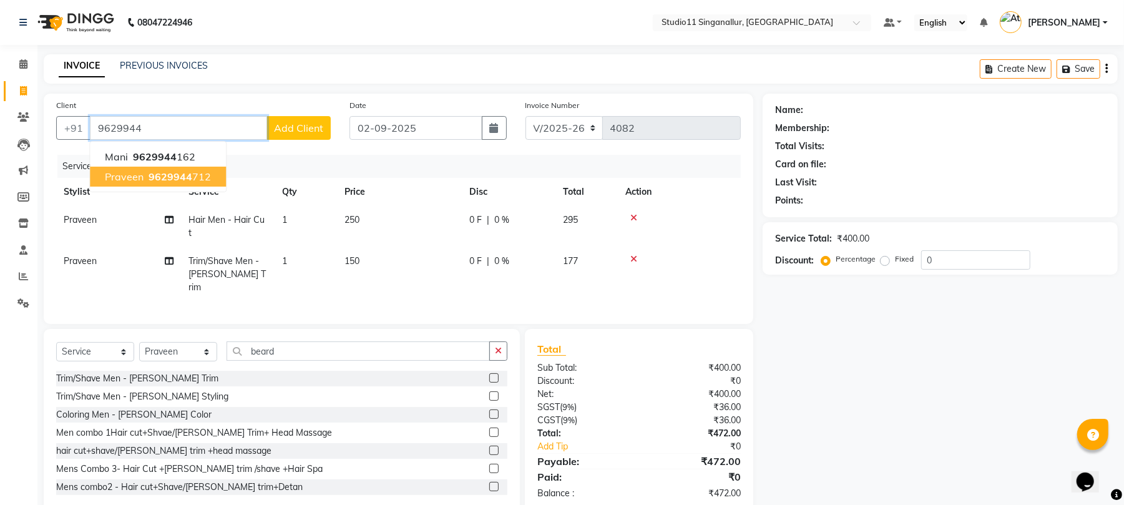
click at [188, 174] on span "9629944" at bounding box center [171, 176] width 44 height 12
type input "9629944712"
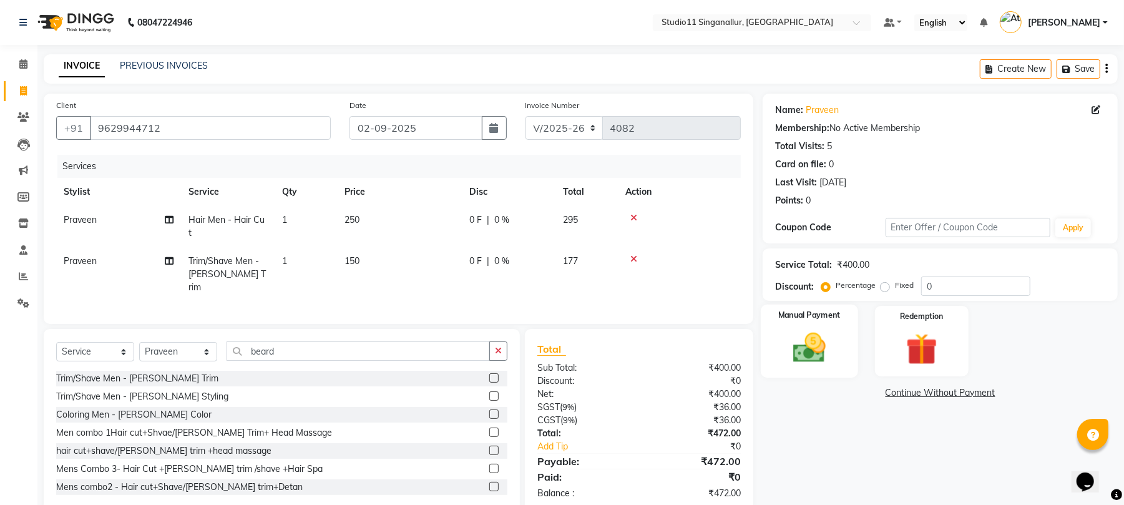
click at [808, 353] on img at bounding box center [810, 348] width 54 height 38
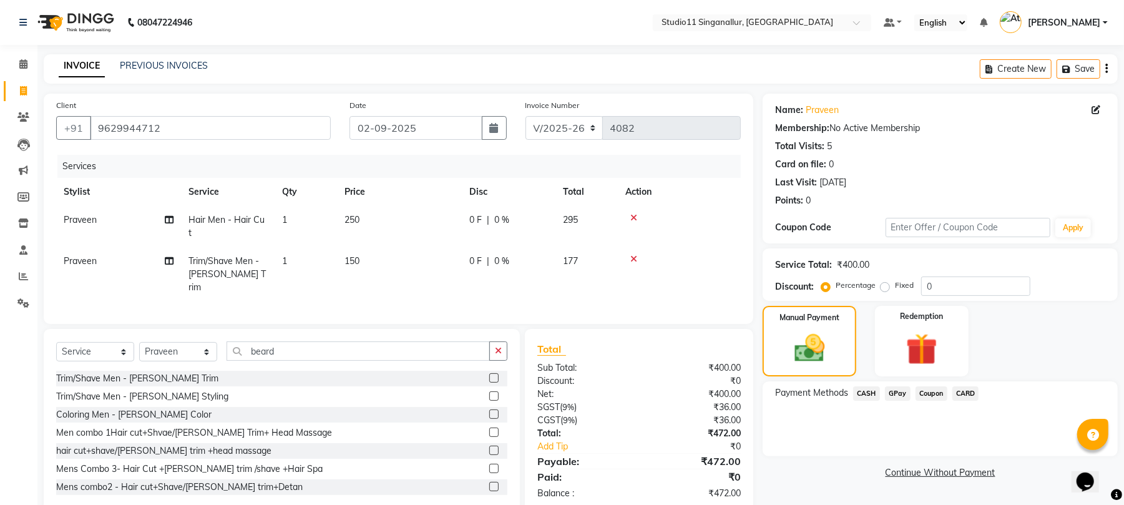
drag, startPoint x: 895, startPoint y: 393, endPoint x: 894, endPoint y: 404, distance: 11.3
click at [894, 393] on span "GPay" at bounding box center [898, 393] width 26 height 14
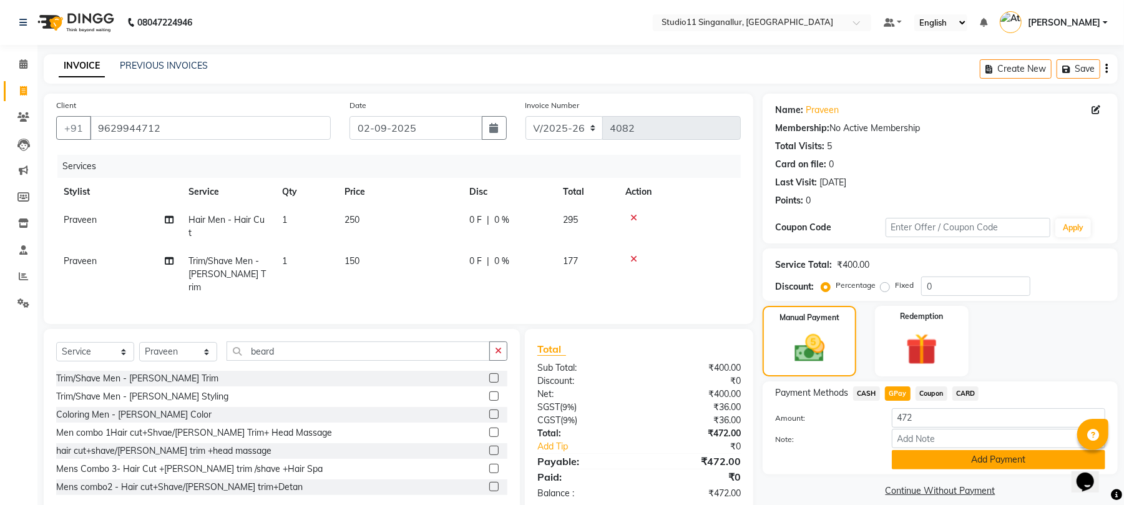
click at [912, 455] on button "Add Payment" at bounding box center [998, 459] width 213 height 19
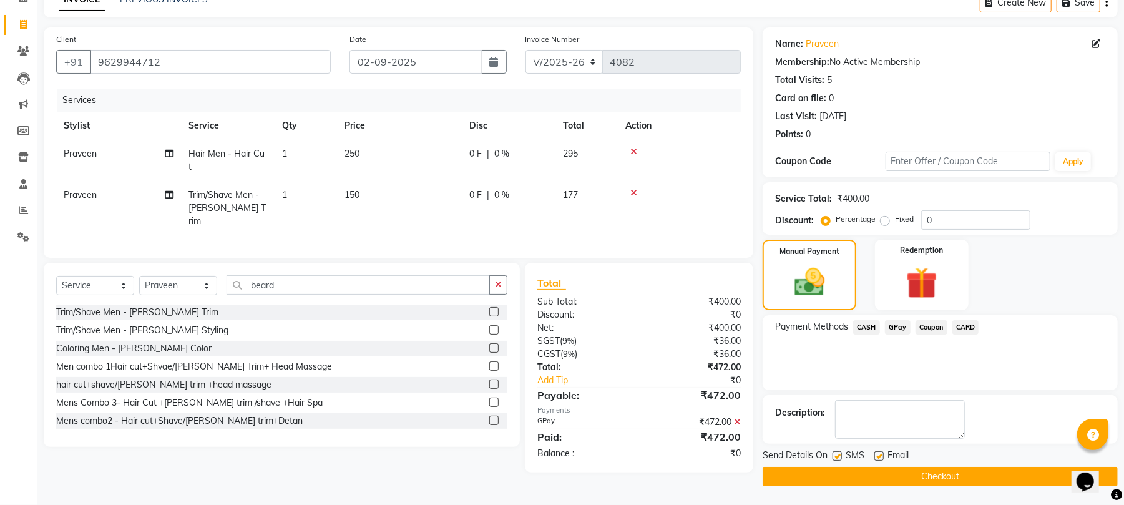
scroll to position [67, 0]
click at [836, 455] on label at bounding box center [837, 455] width 9 height 9
click at [836, 455] on input "checkbox" at bounding box center [837, 457] width 8 height 8
checkbox input "false"
click at [879, 457] on label at bounding box center [878, 455] width 9 height 9
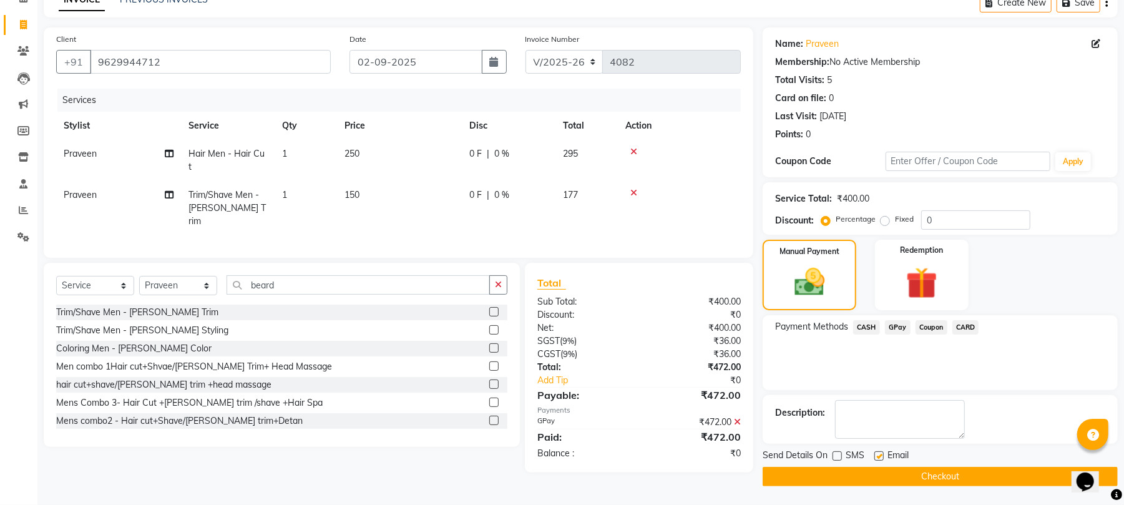
click at [879, 457] on input "checkbox" at bounding box center [878, 457] width 8 height 8
checkbox input "false"
click at [875, 477] on button "Checkout" at bounding box center [940, 476] width 355 height 19
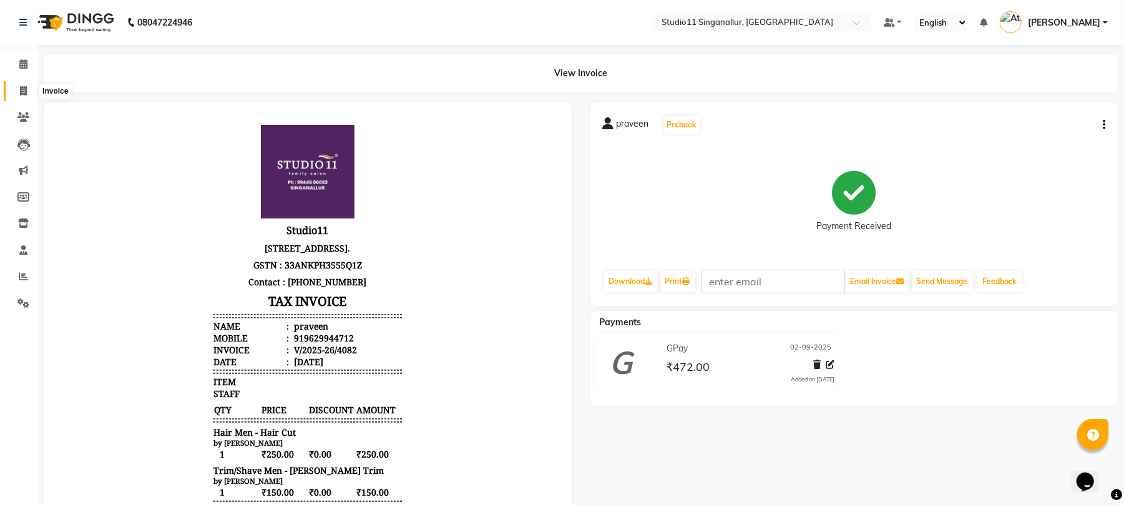
click at [23, 87] on icon at bounding box center [23, 90] width 7 height 9
select select "6616"
select select "service"
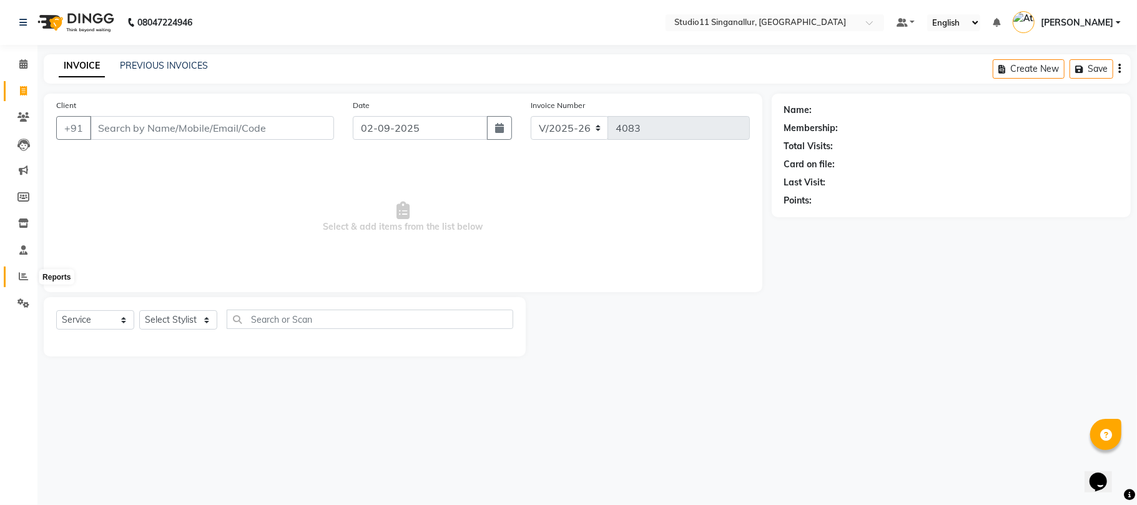
click at [24, 278] on icon at bounding box center [23, 276] width 9 height 9
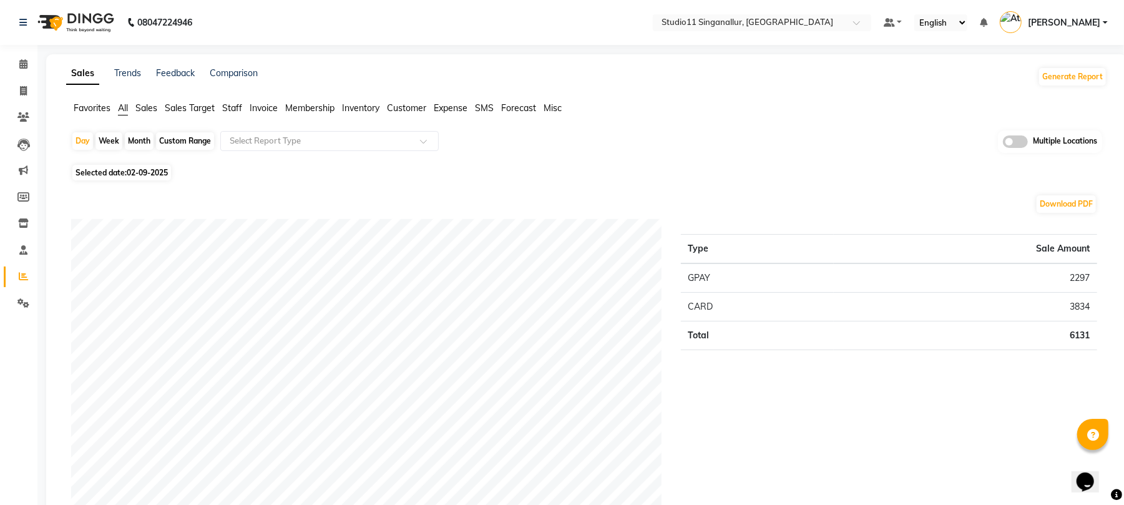
click at [235, 105] on span "Staff" at bounding box center [232, 107] width 20 height 11
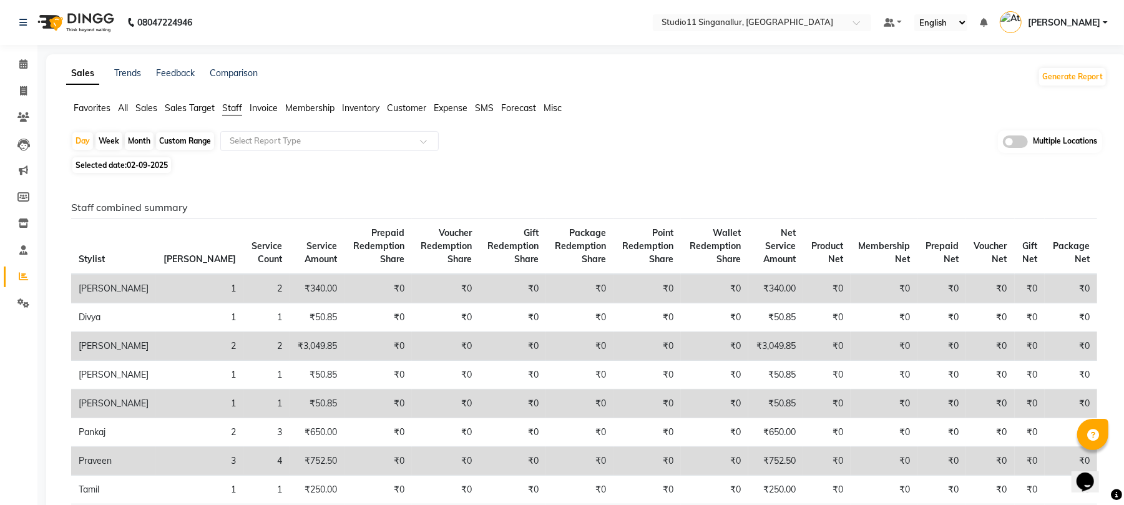
click at [150, 139] on div "Month" at bounding box center [139, 140] width 29 height 17
select select "9"
select select "2025"
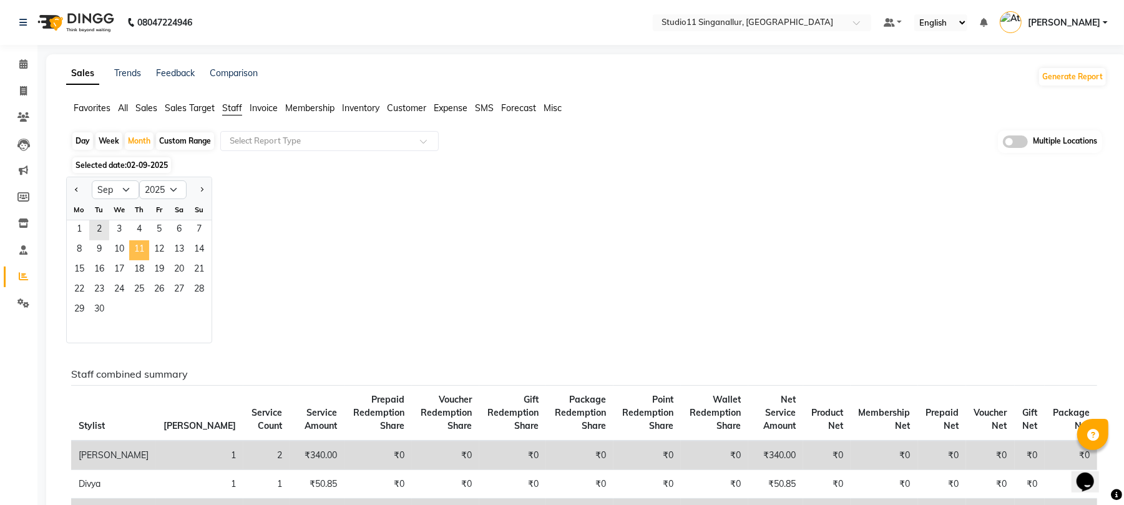
click at [145, 258] on span "11" at bounding box center [139, 250] width 20 height 20
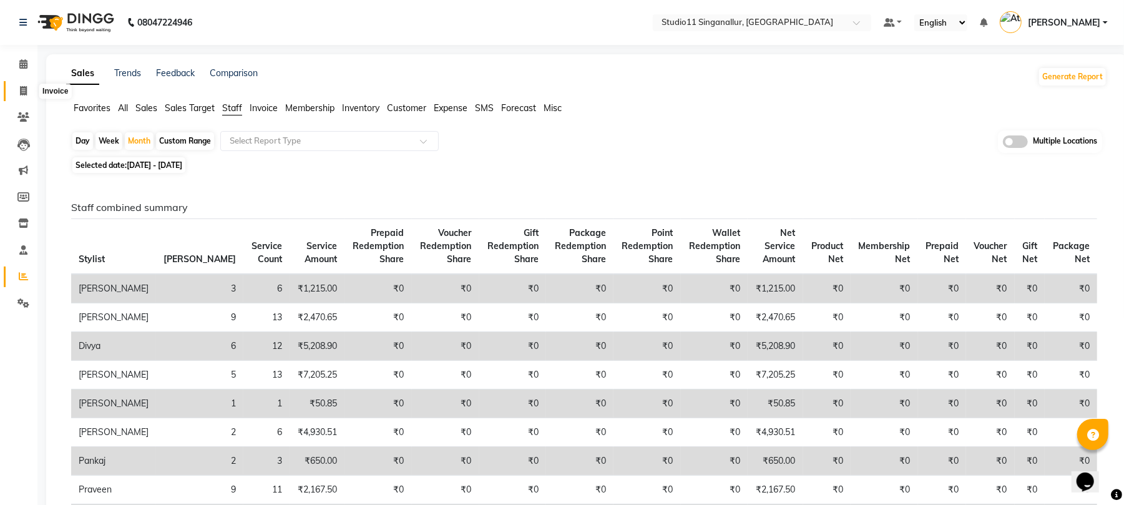
click at [21, 97] on span at bounding box center [23, 91] width 22 height 14
select select "6616"
select select "service"
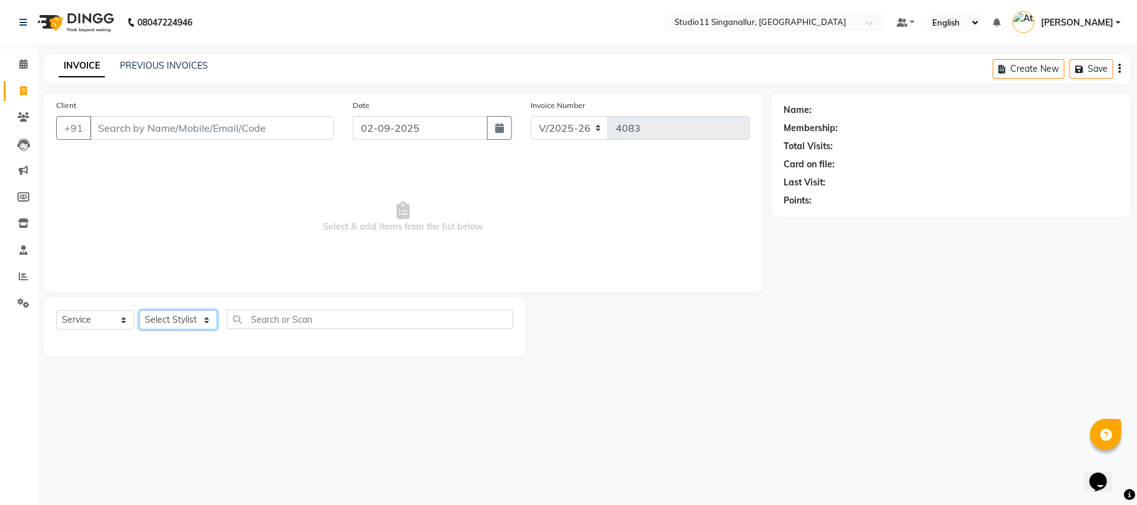
click at [173, 320] on select "Select Stylist akbar Athira daniel Divya Haritha kowsalya krithika narmatha pan…" at bounding box center [178, 319] width 78 height 19
select select "51156"
click at [139, 310] on select "Select Stylist akbar Athira daniel Divya Haritha kowsalya krithika narmatha pan…" at bounding box center [178, 319] width 78 height 19
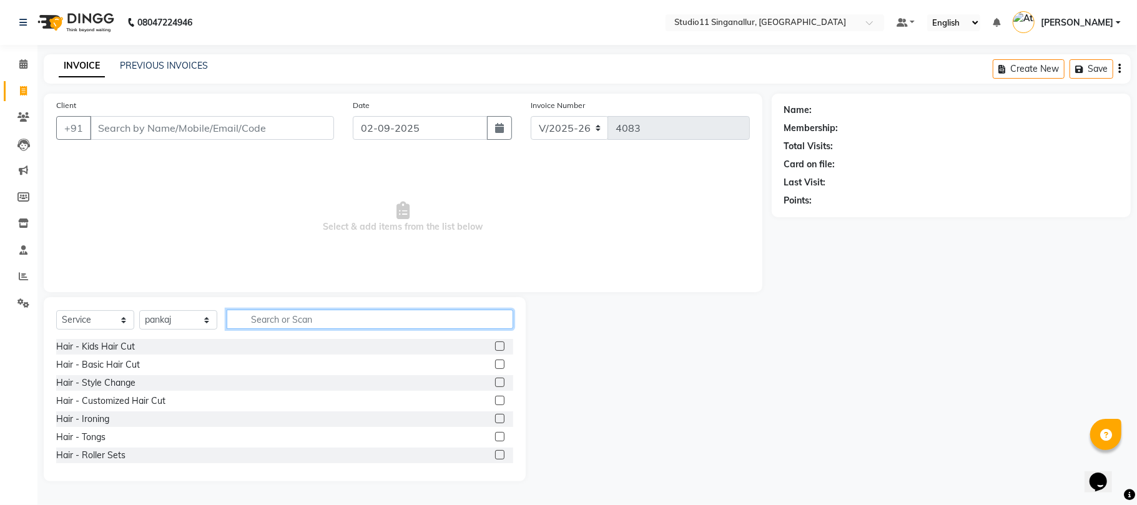
click at [292, 320] on input "text" at bounding box center [370, 319] width 286 height 19
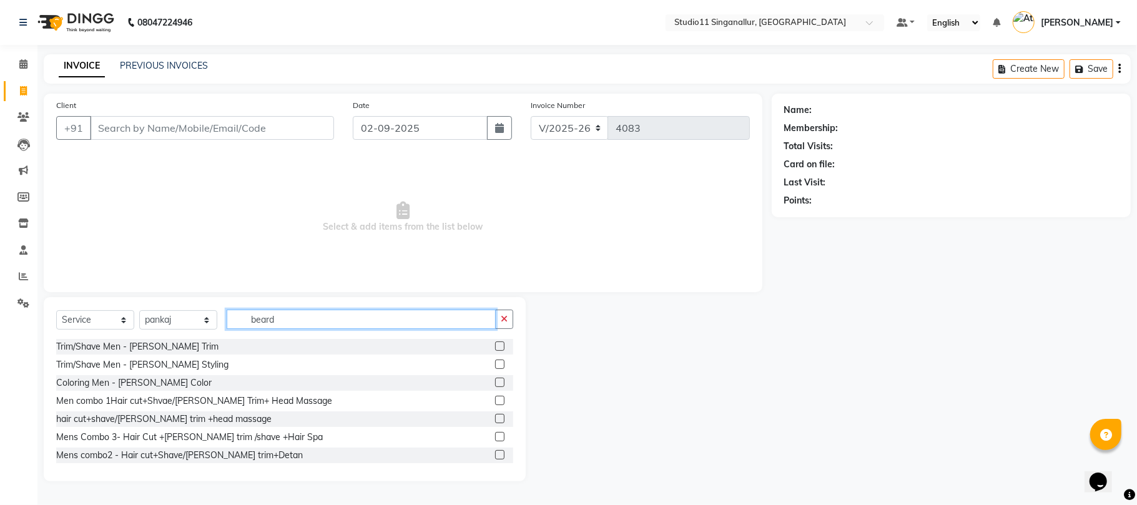
type input "beard"
click at [495, 347] on label at bounding box center [499, 345] width 9 height 9
click at [495, 347] on input "checkbox" at bounding box center [499, 347] width 8 height 8
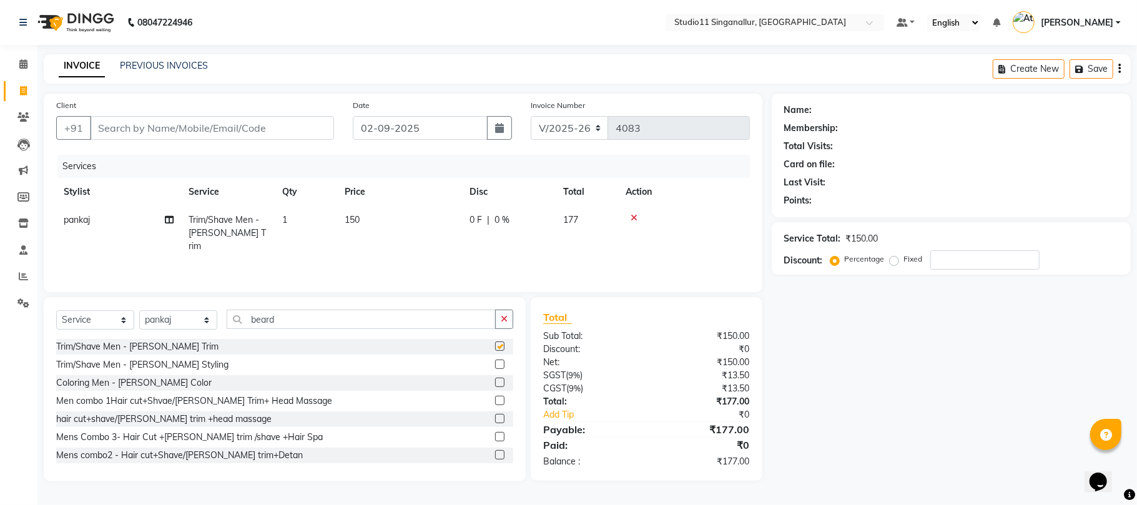
checkbox input "false"
click at [169, 320] on select "Select Stylist akbar Athira daniel Divya Haritha kowsalya krithika narmatha pan…" at bounding box center [178, 319] width 78 height 19
select select "79200"
click at [139, 310] on select "Select Stylist akbar Athira daniel Divya Haritha kowsalya krithika narmatha pan…" at bounding box center [178, 319] width 78 height 19
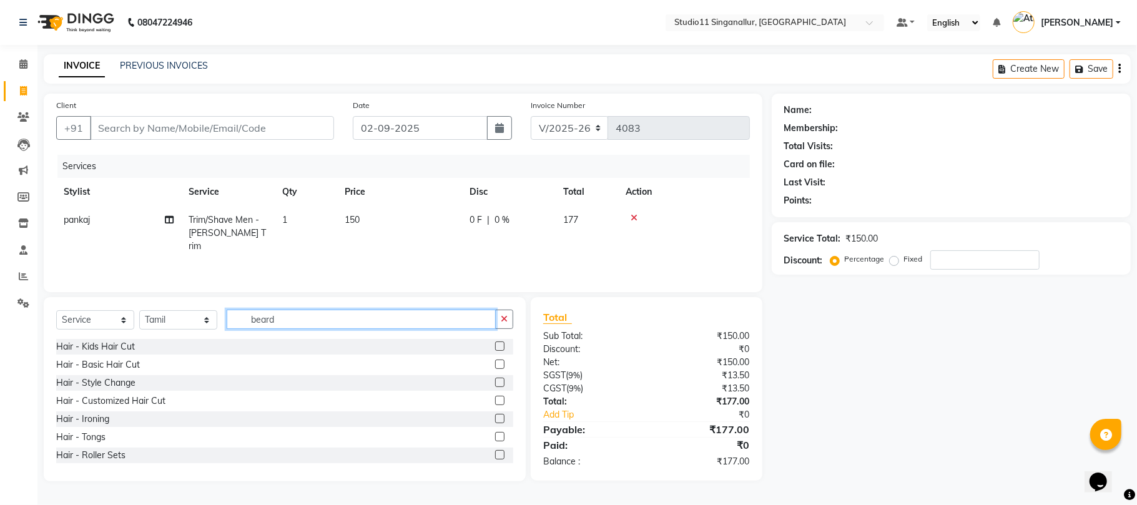
click at [293, 321] on input "beard" at bounding box center [361, 319] width 269 height 19
type input "b"
type input "hair cut"
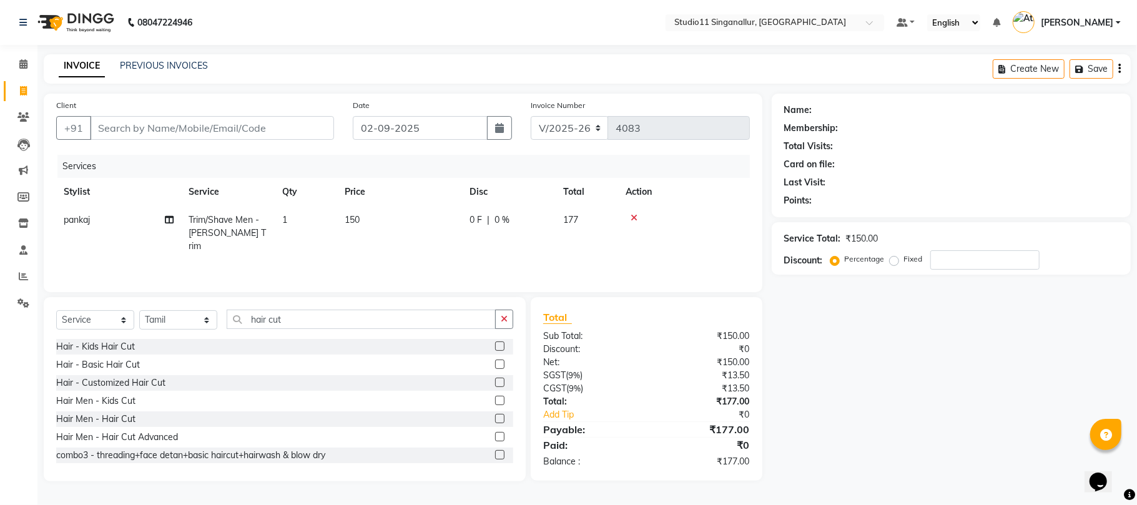
click at [495, 424] on div at bounding box center [499, 420] width 8 height 13
click at [495, 419] on label at bounding box center [499, 418] width 9 height 9
click at [495, 419] on input "checkbox" at bounding box center [499, 419] width 8 height 8
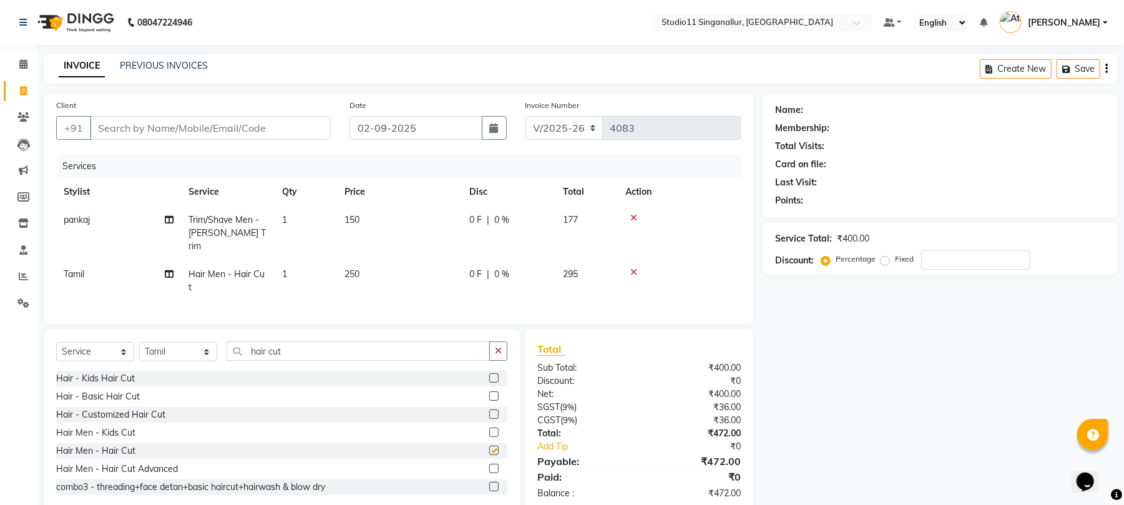
checkbox input "false"
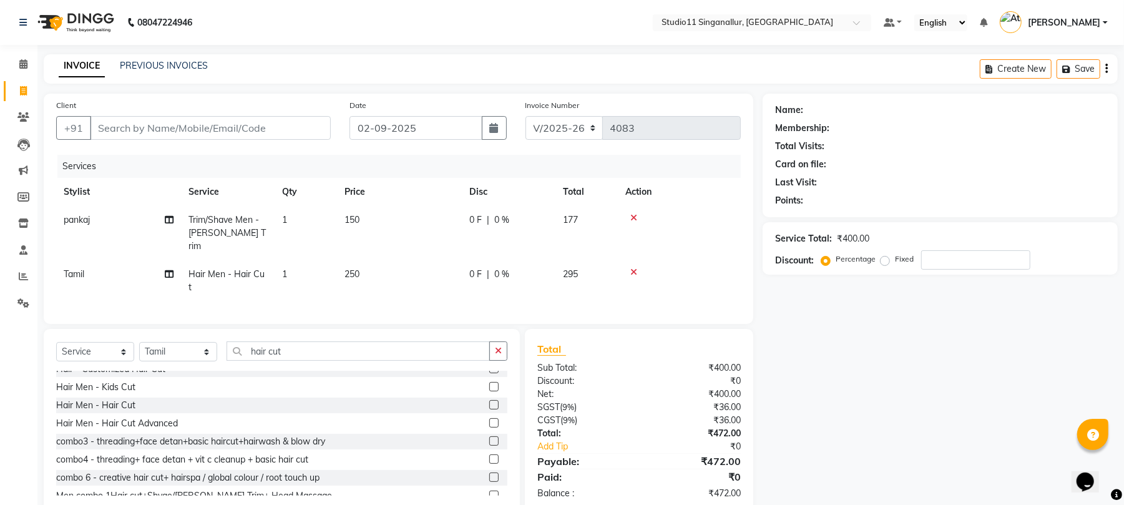
scroll to position [83, 0]
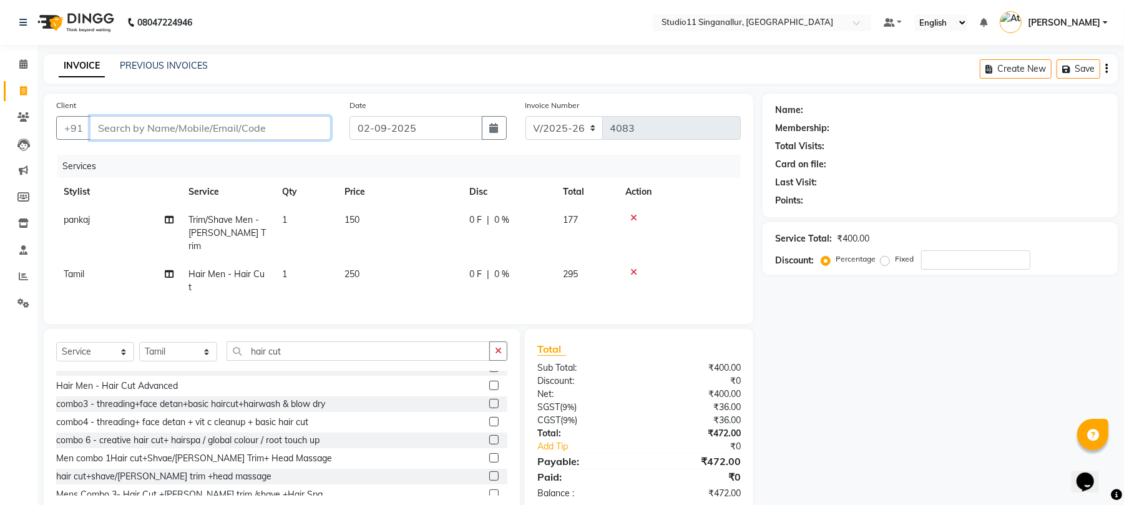
click at [114, 121] on input "Client" at bounding box center [210, 128] width 241 height 24
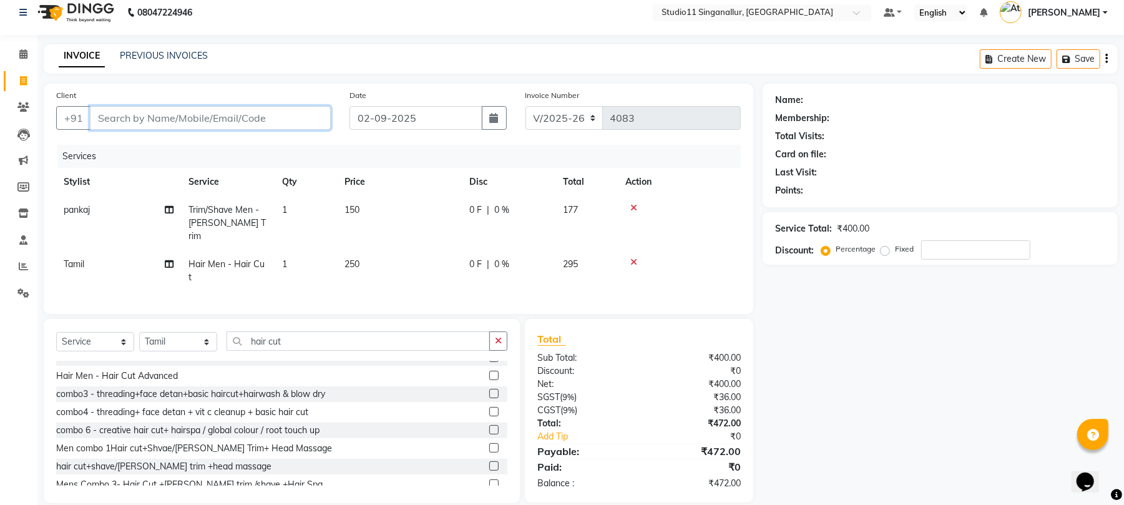
scroll to position [13, 0]
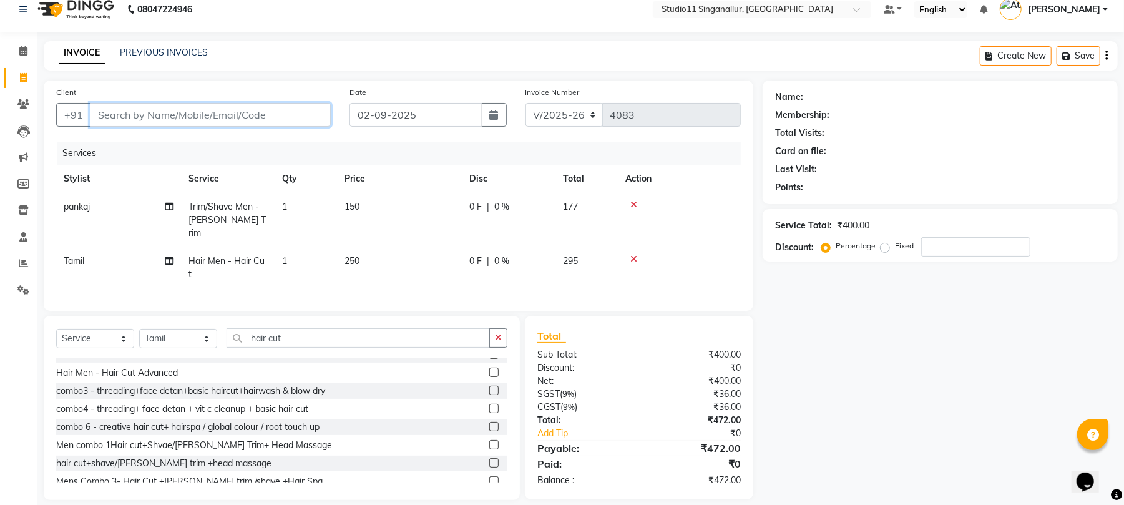
click at [117, 118] on input "Client" at bounding box center [210, 115] width 241 height 24
type input "9"
type input "0"
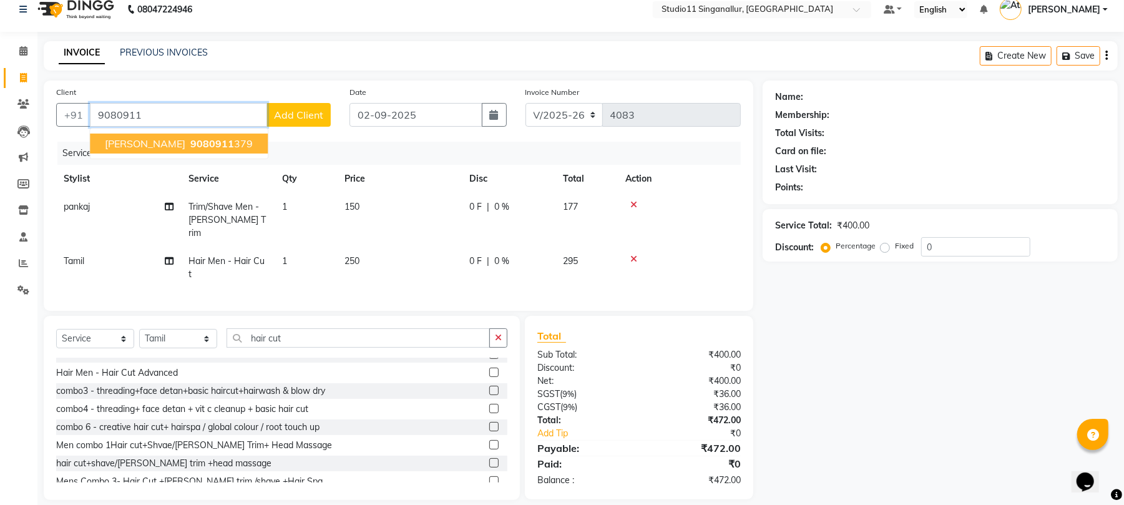
click at [190, 141] on span "9080911" at bounding box center [212, 143] width 44 height 12
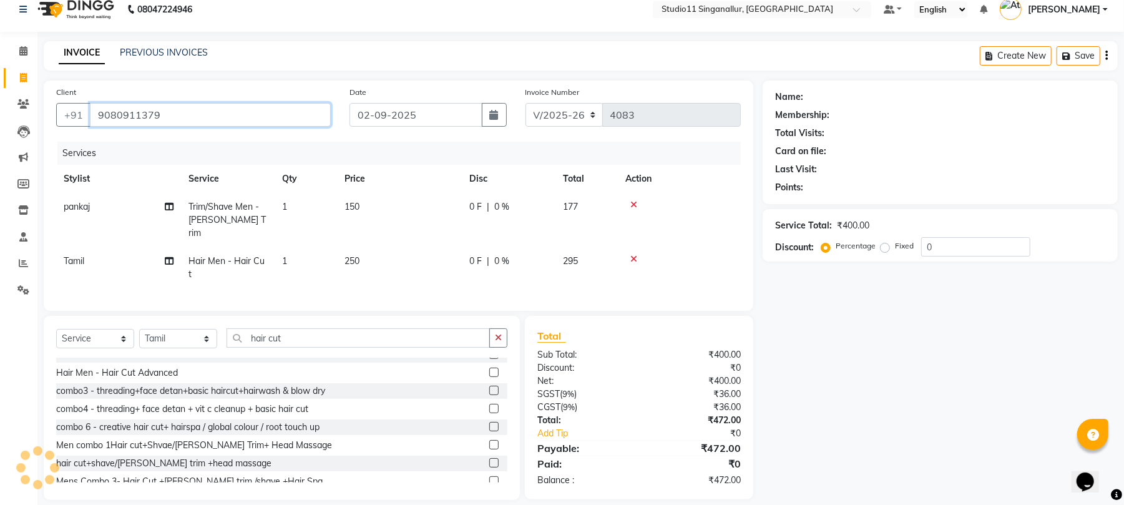
type input "9080911379"
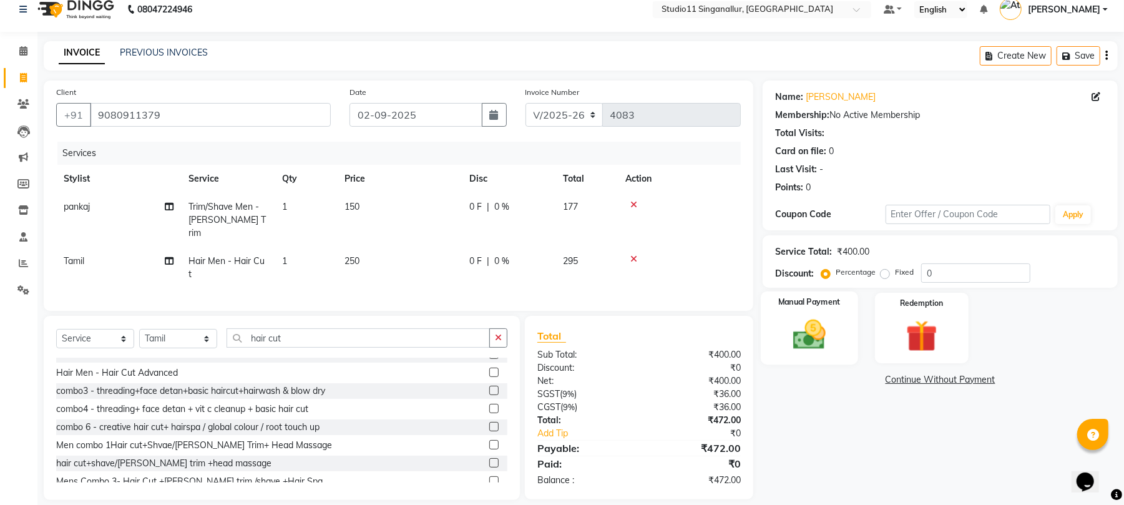
click at [812, 341] on img at bounding box center [810, 335] width 54 height 38
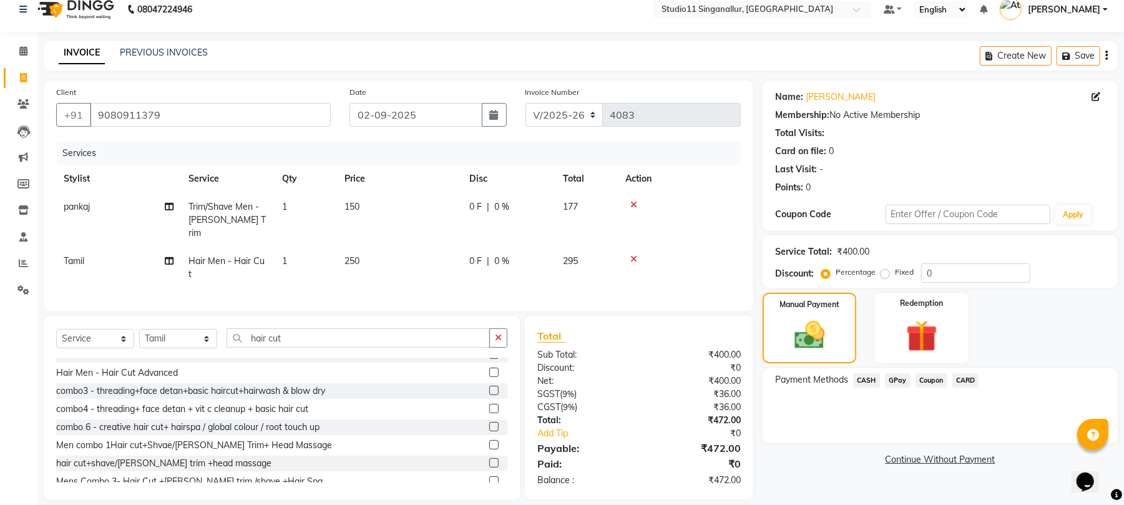
click at [902, 378] on span "GPay" at bounding box center [898, 380] width 26 height 14
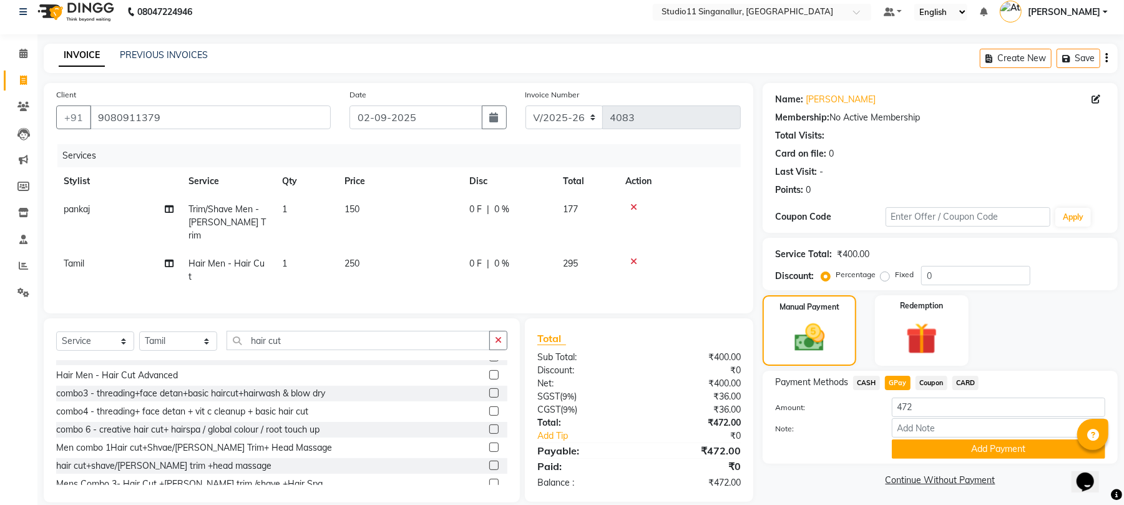
scroll to position [14, 0]
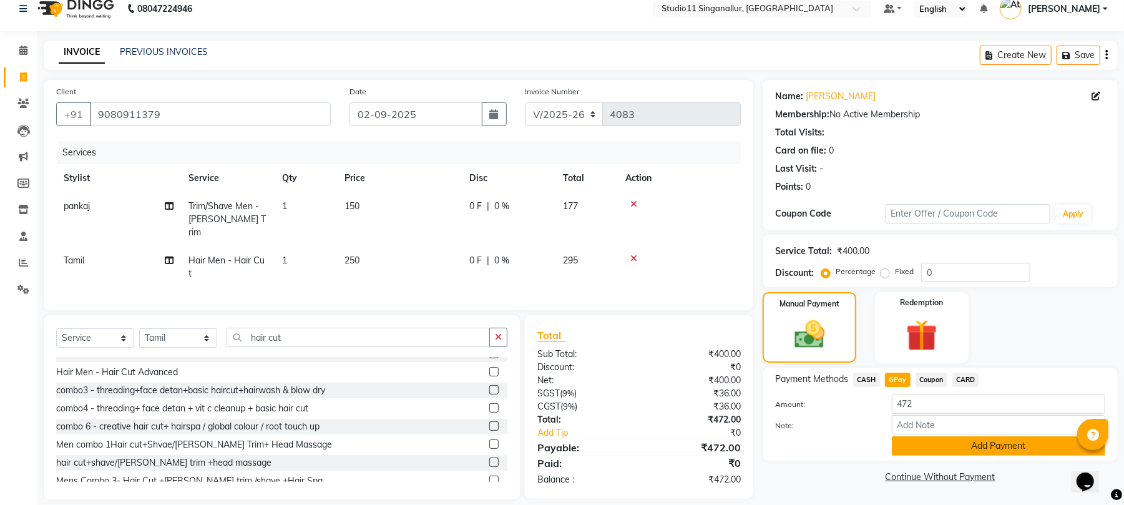
click at [979, 443] on button "Add Payment" at bounding box center [998, 445] width 213 height 19
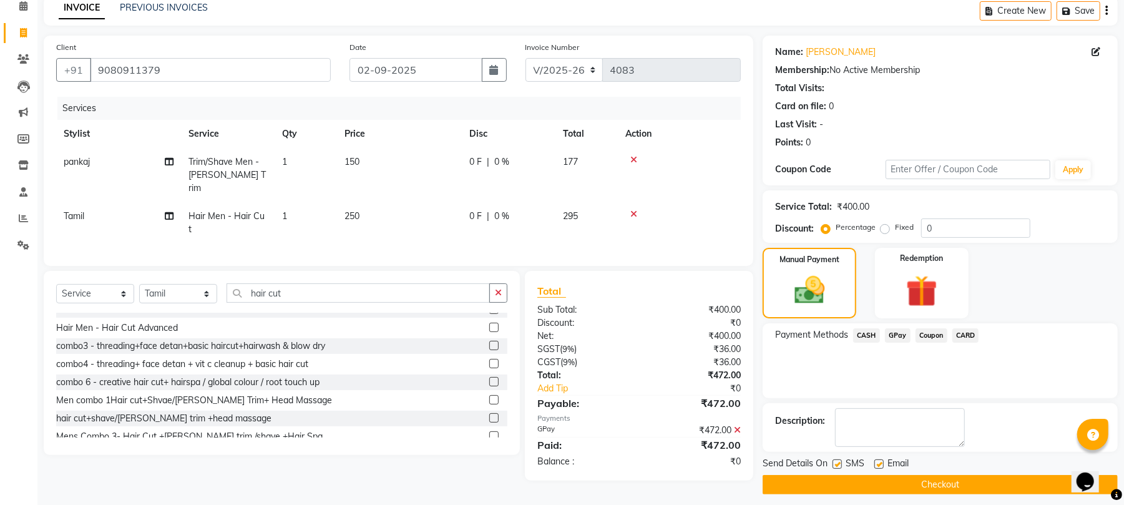
scroll to position [67, 0]
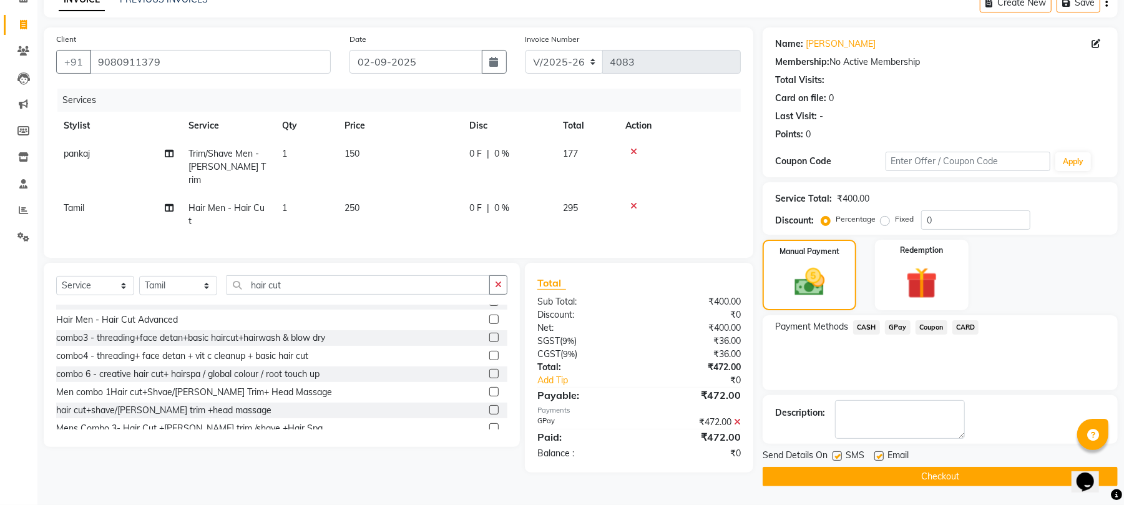
click at [835, 453] on label at bounding box center [837, 455] width 9 height 9
click at [835, 453] on input "checkbox" at bounding box center [837, 457] width 8 height 8
checkbox input "false"
click at [882, 453] on label at bounding box center [878, 455] width 9 height 9
click at [882, 453] on input "checkbox" at bounding box center [878, 457] width 8 height 8
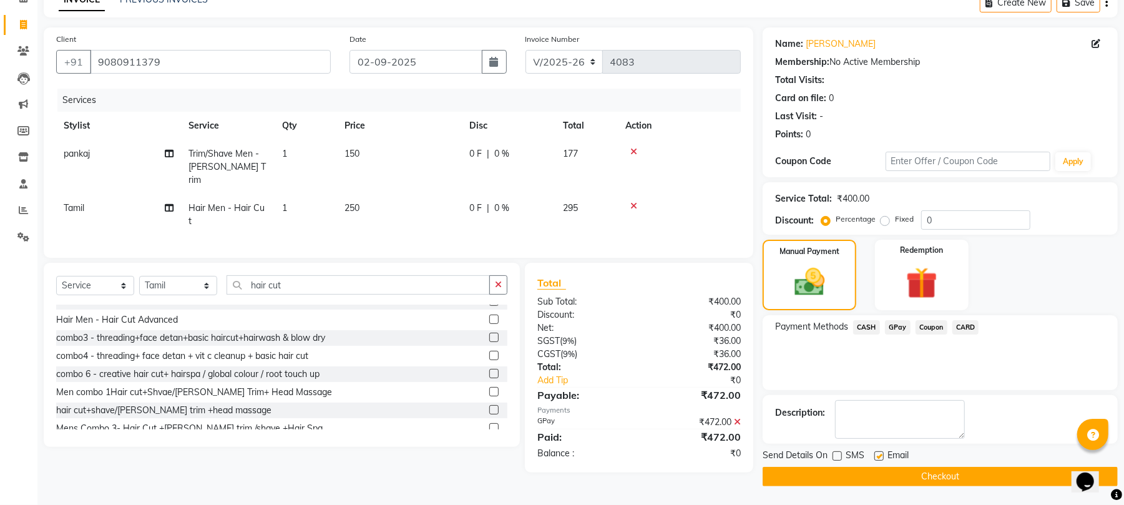
checkbox input "false"
click at [879, 472] on button "Checkout" at bounding box center [940, 476] width 355 height 19
